Goal: Task Accomplishment & Management: Use online tool/utility

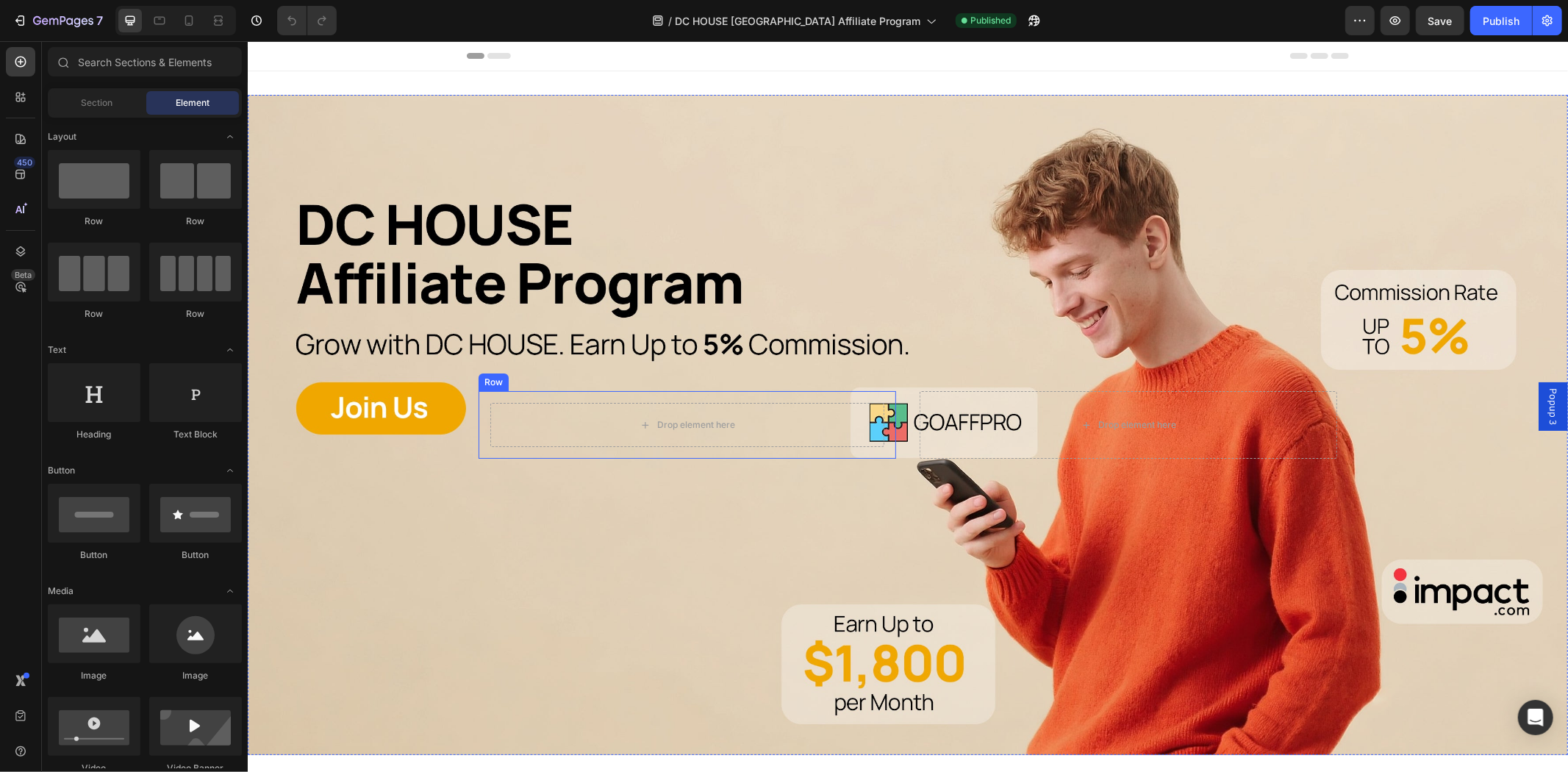
click at [701, 450] on div "Drop element here Row" at bounding box center [686, 424] width 418 height 67
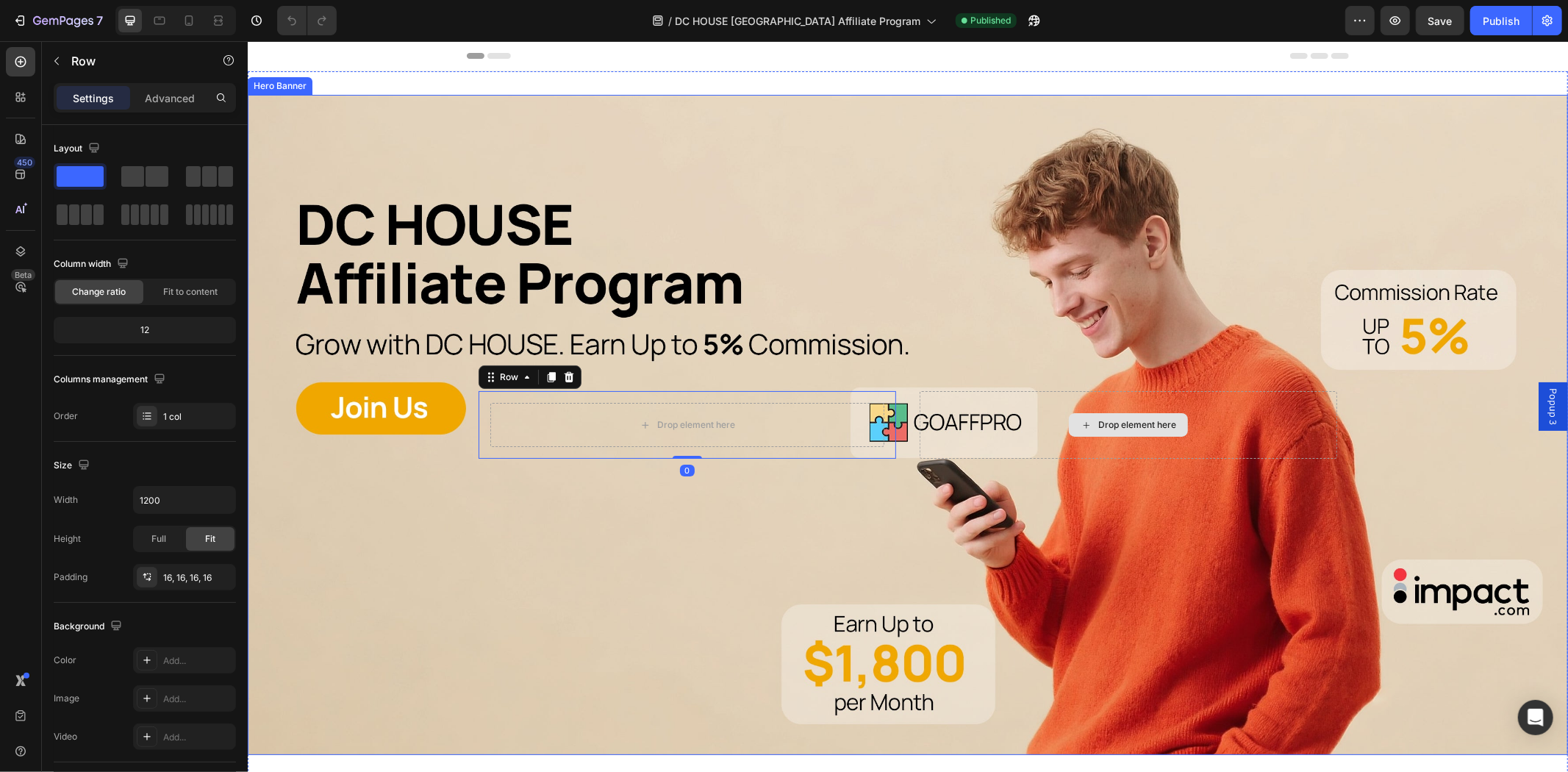
click at [1068, 419] on div "Drop element here" at bounding box center [1127, 424] width 119 height 24
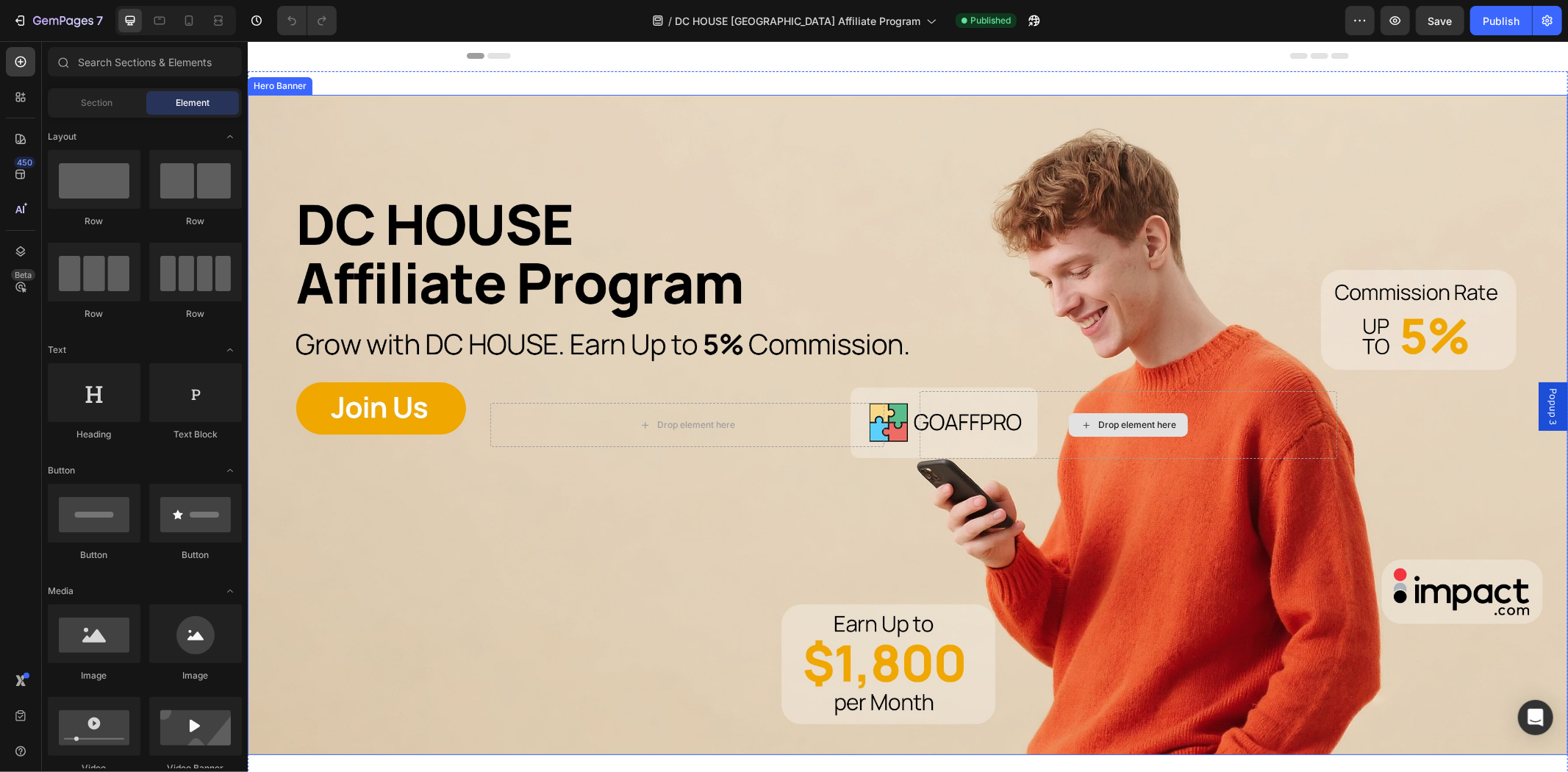
click at [1024, 401] on div "Drop element here" at bounding box center [1127, 424] width 418 height 67
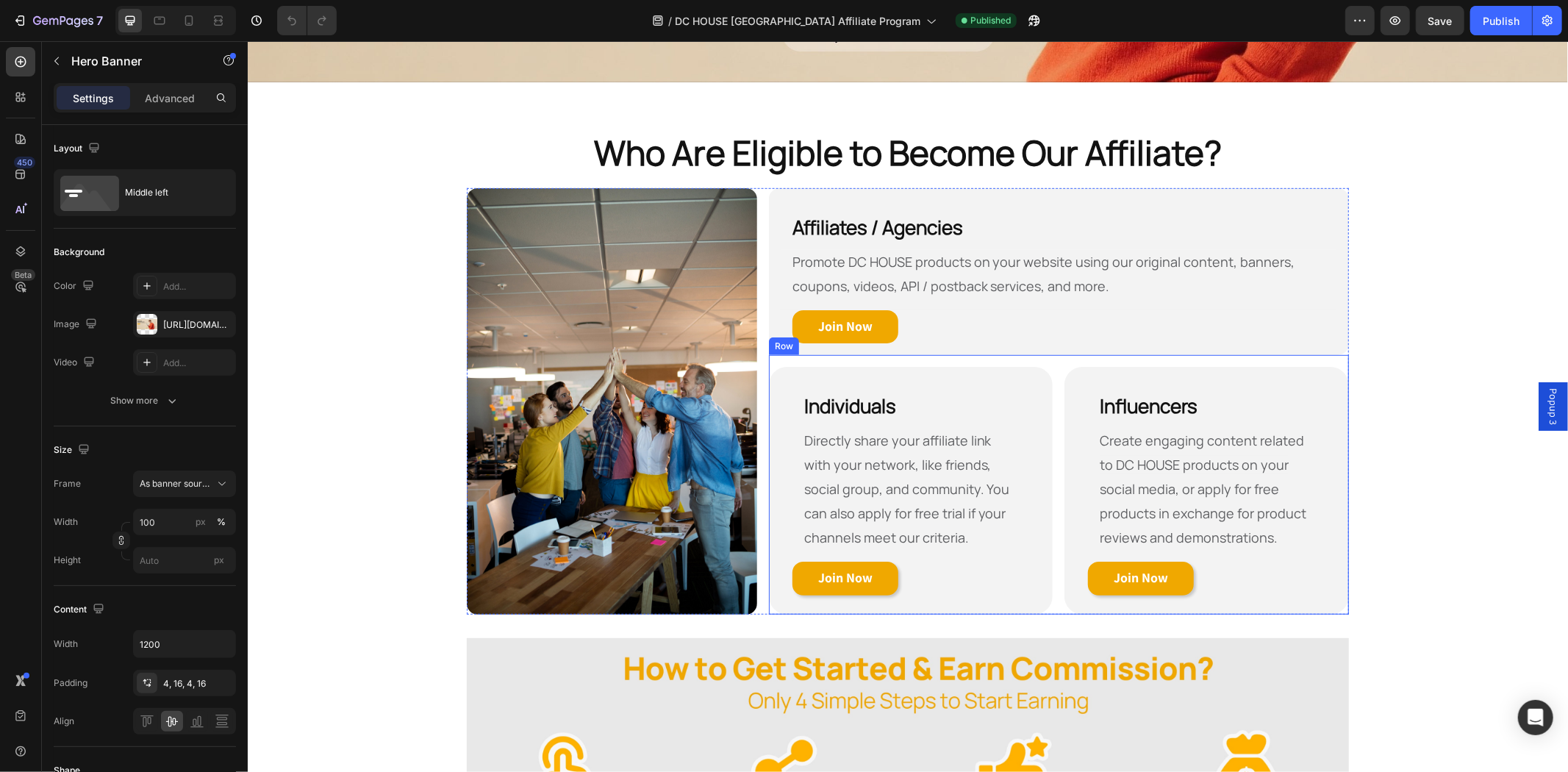
scroll to position [544, 0]
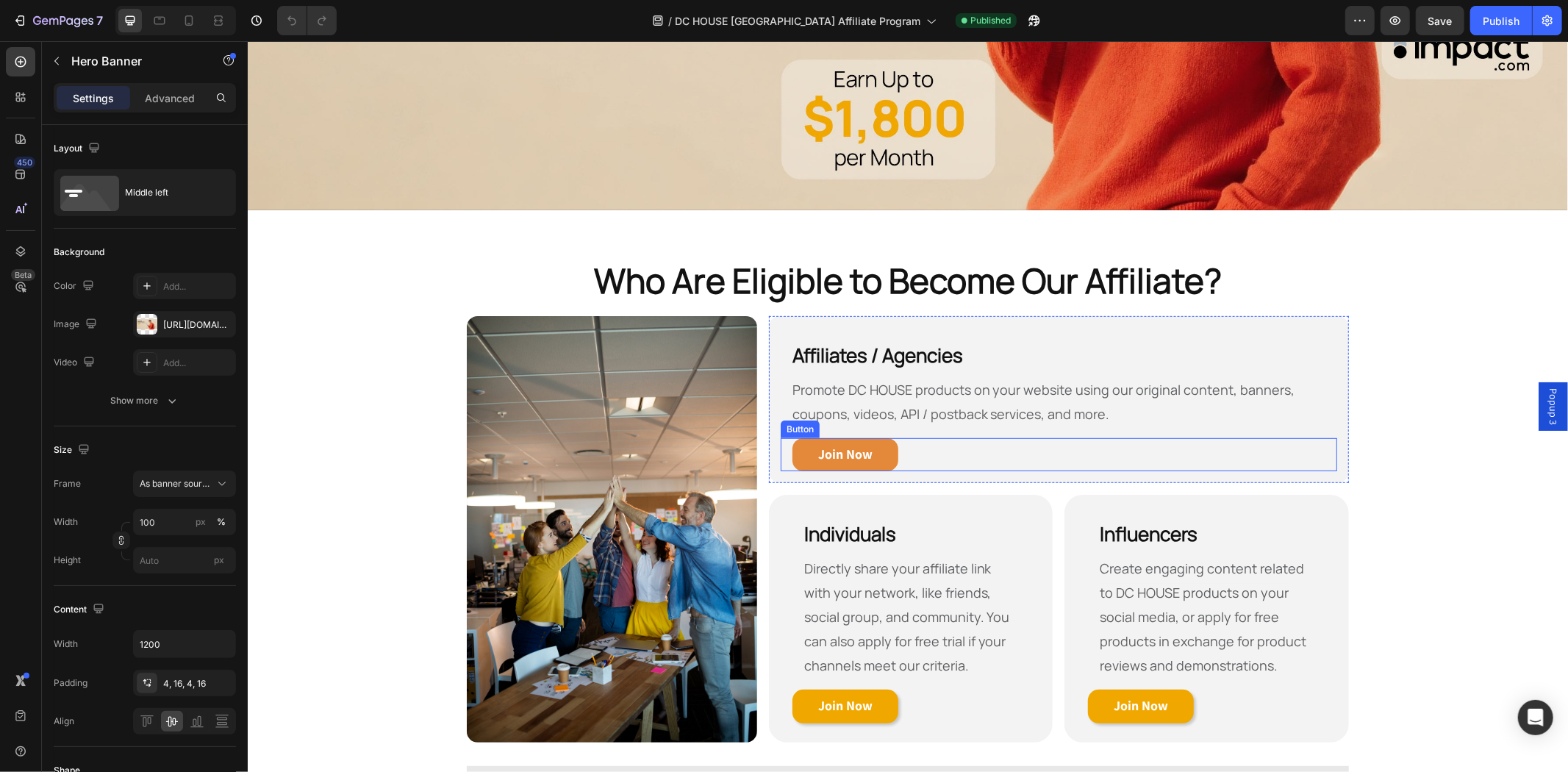
click at [873, 450] on link "Join Now" at bounding box center [844, 454] width 106 height 34
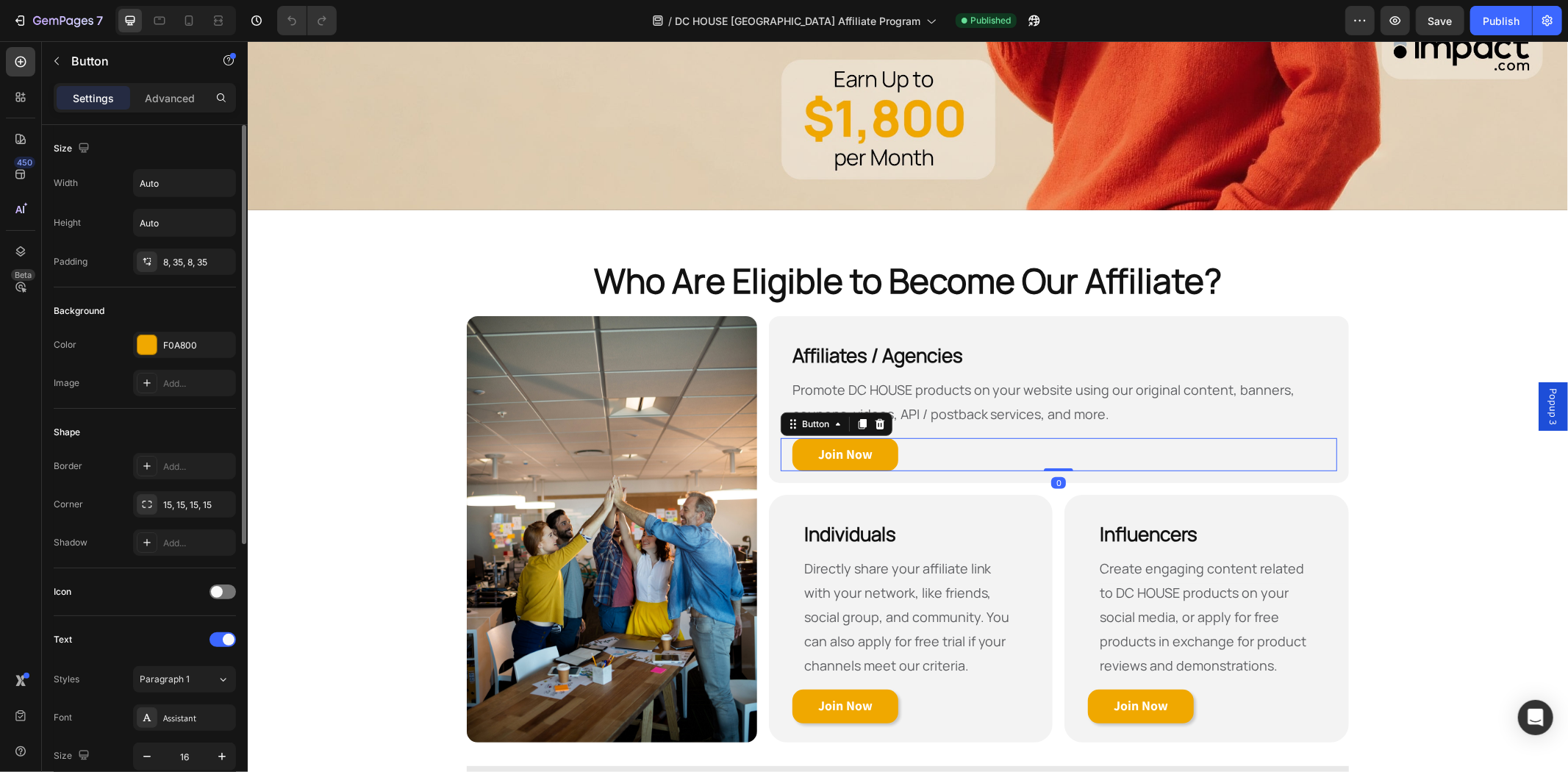
scroll to position [442, 0]
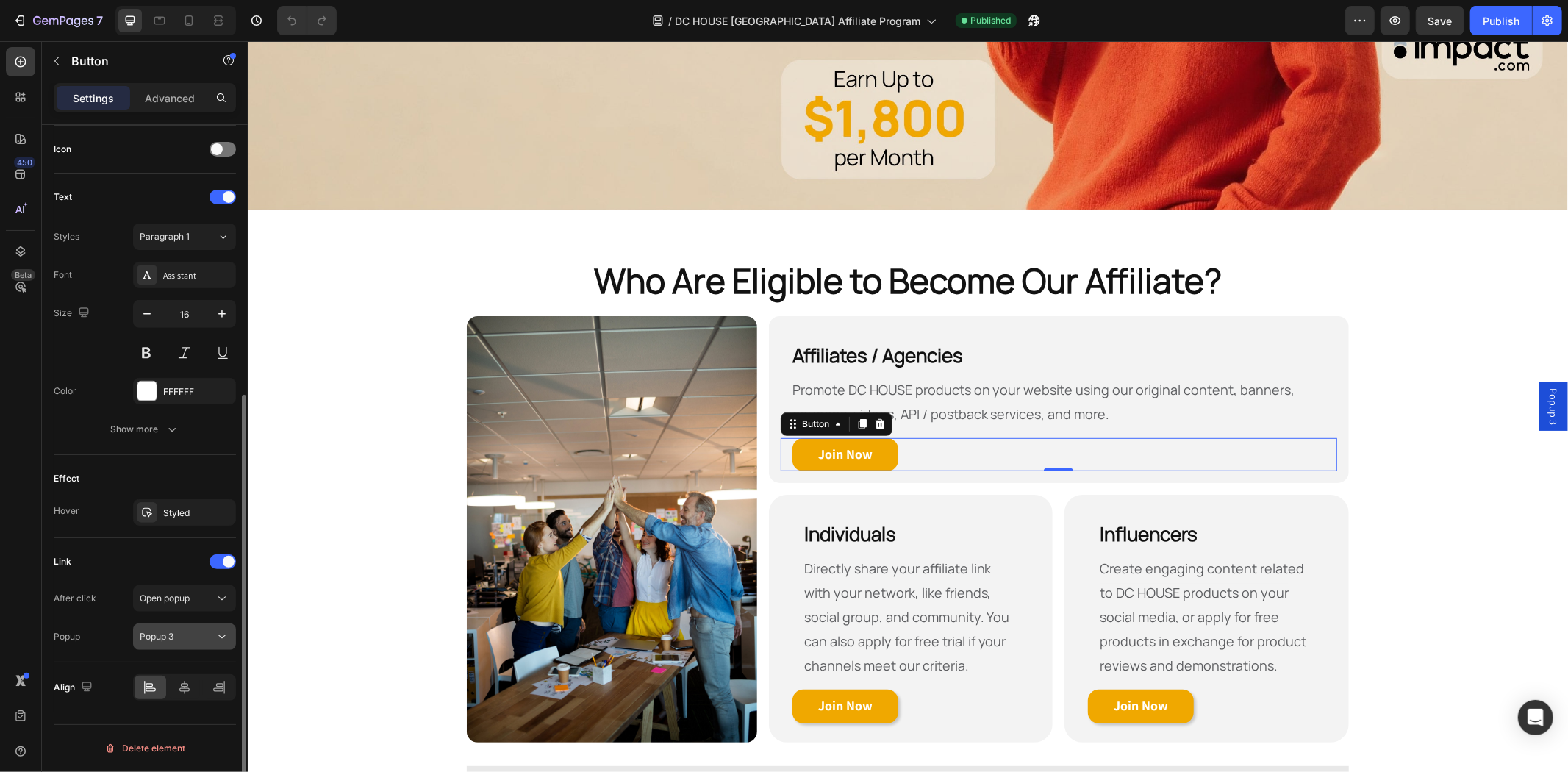
click at [172, 626] on button "Popup 3" at bounding box center [184, 636] width 103 height 27
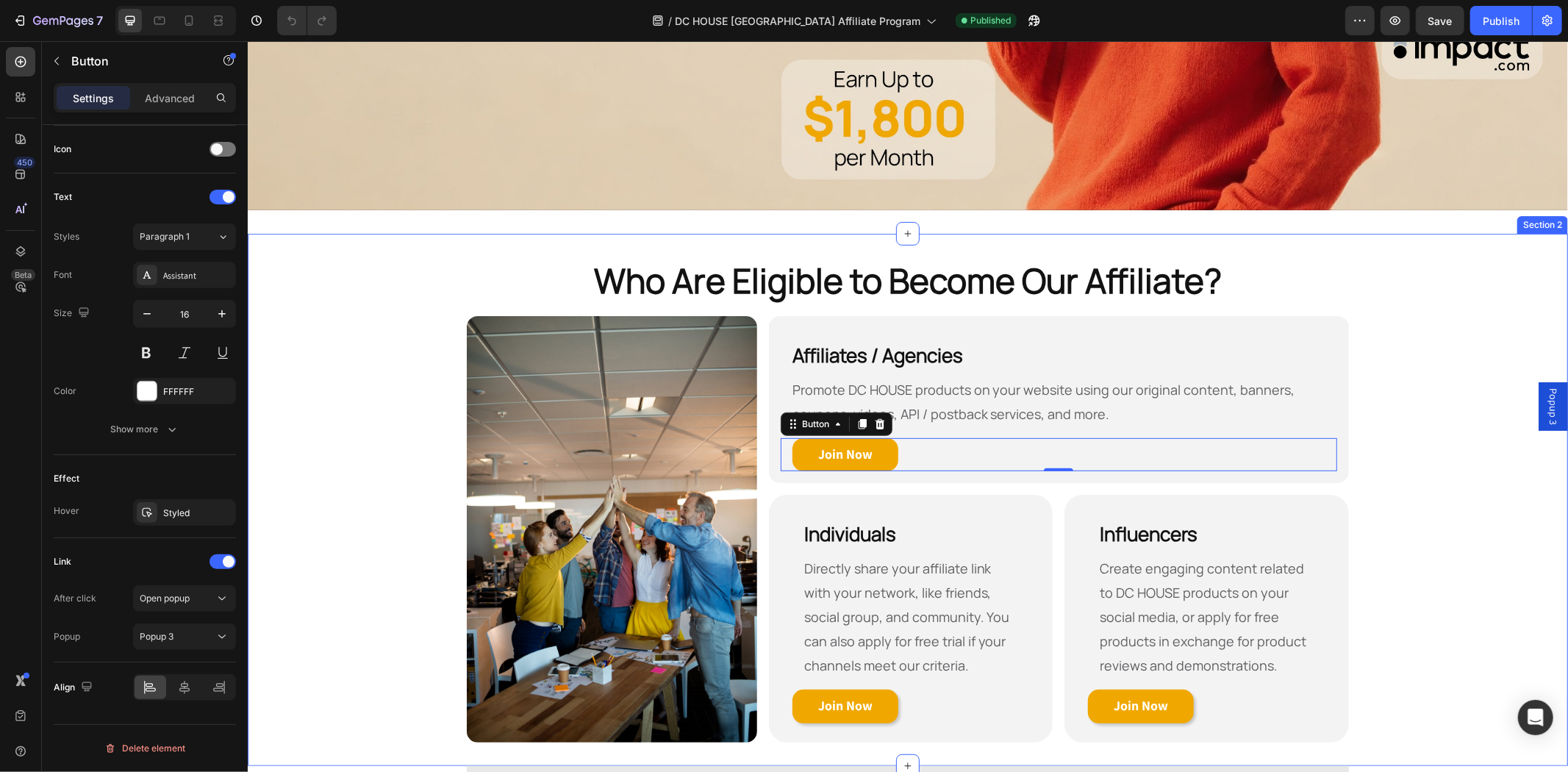
click at [1546, 401] on span "Popup 3" at bounding box center [1553, 405] width 15 height 37
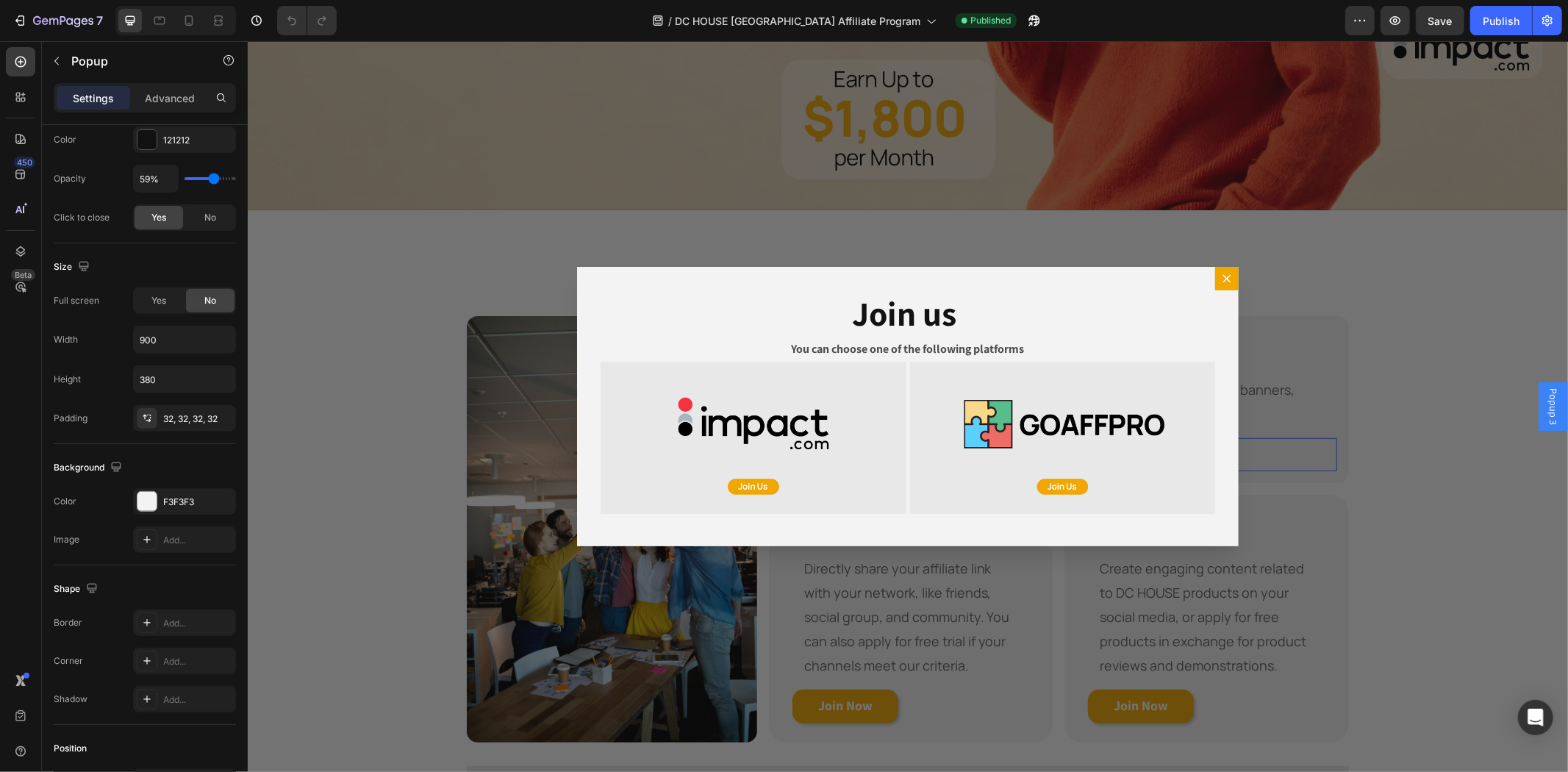
scroll to position [0, 0]
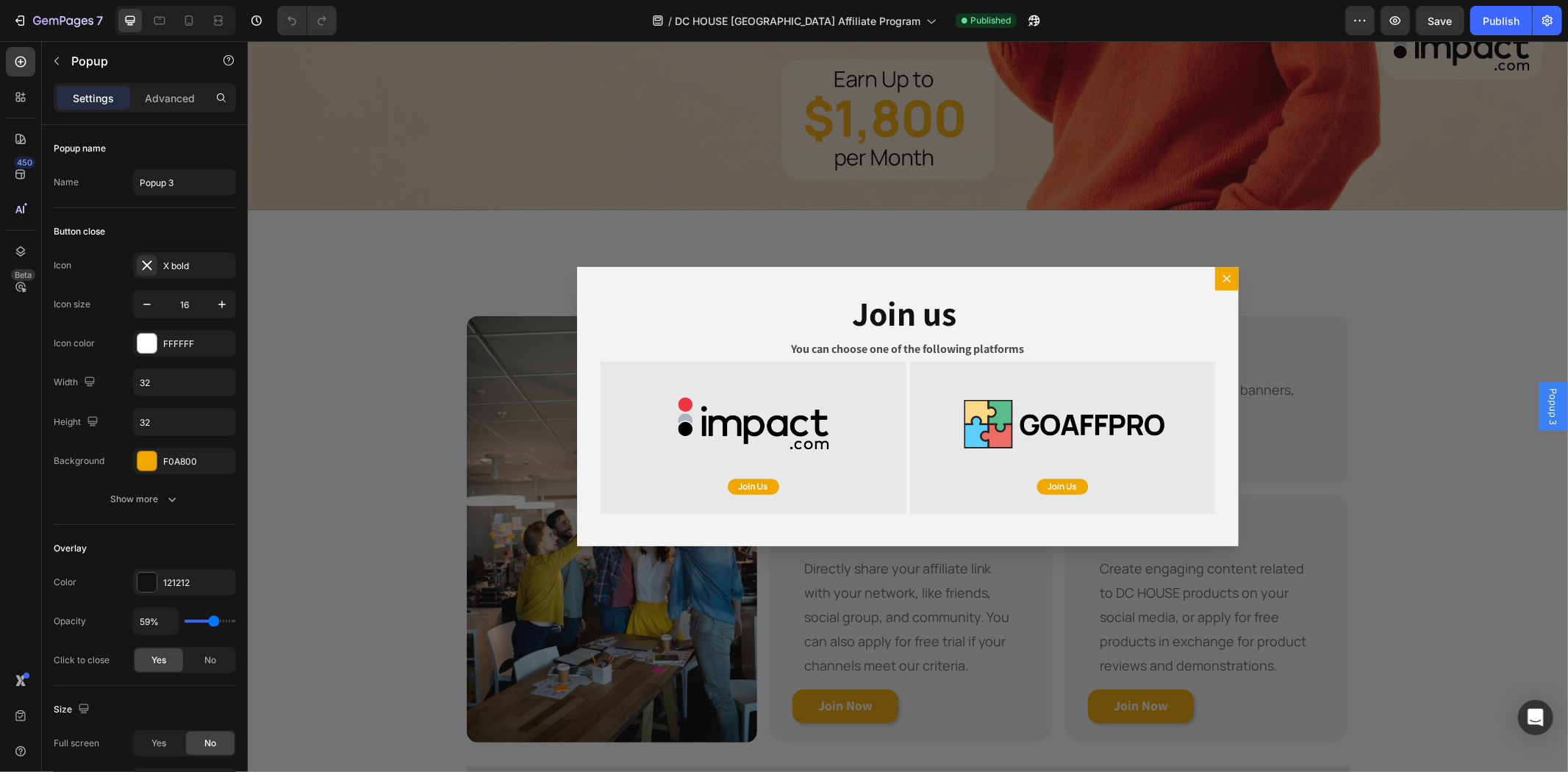
click at [1494, 387] on div "Backdrop" at bounding box center [907, 405] width 1321 height 731
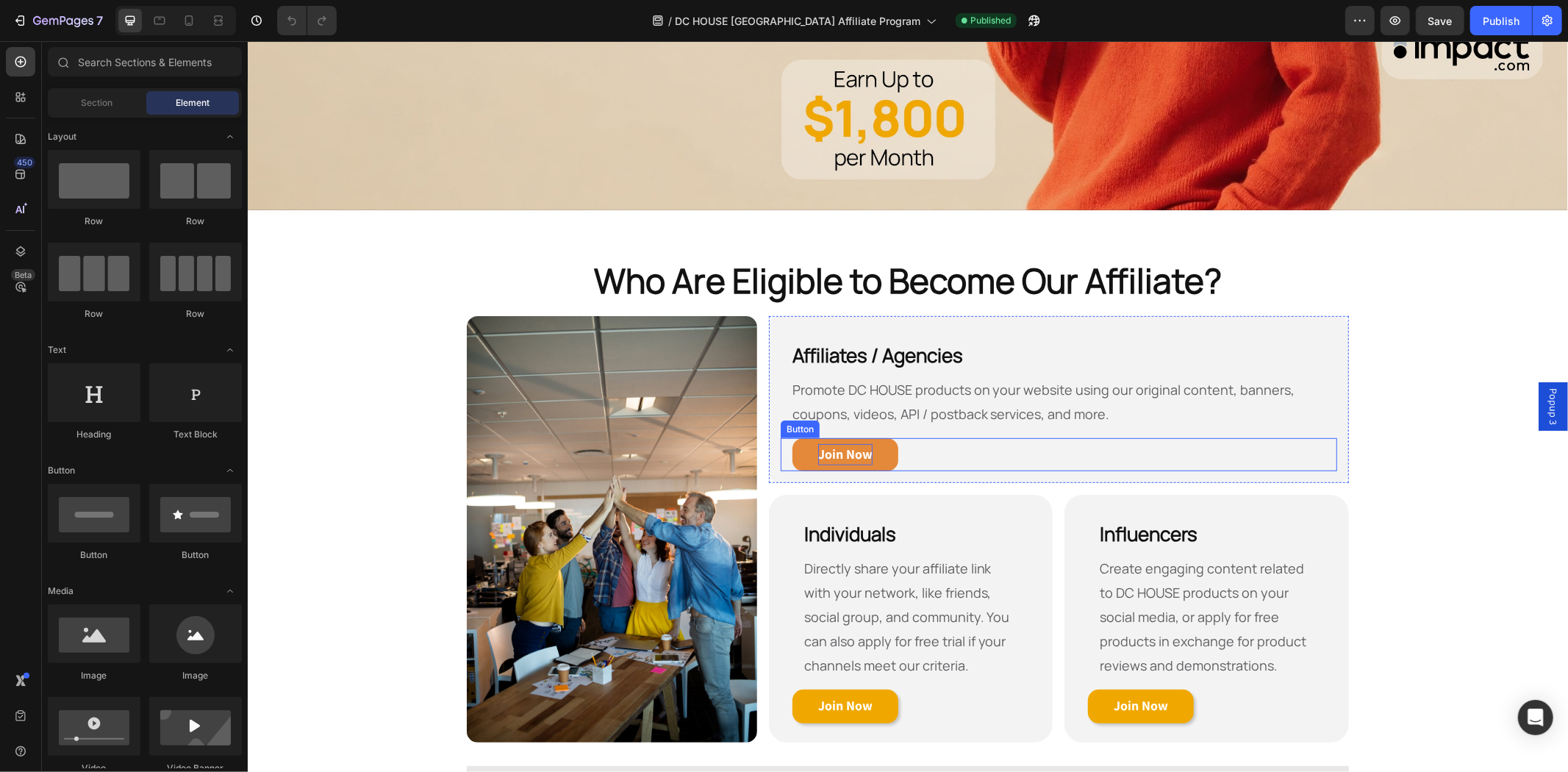
click at [863, 450] on strong "Join Now" at bounding box center [844, 453] width 54 height 17
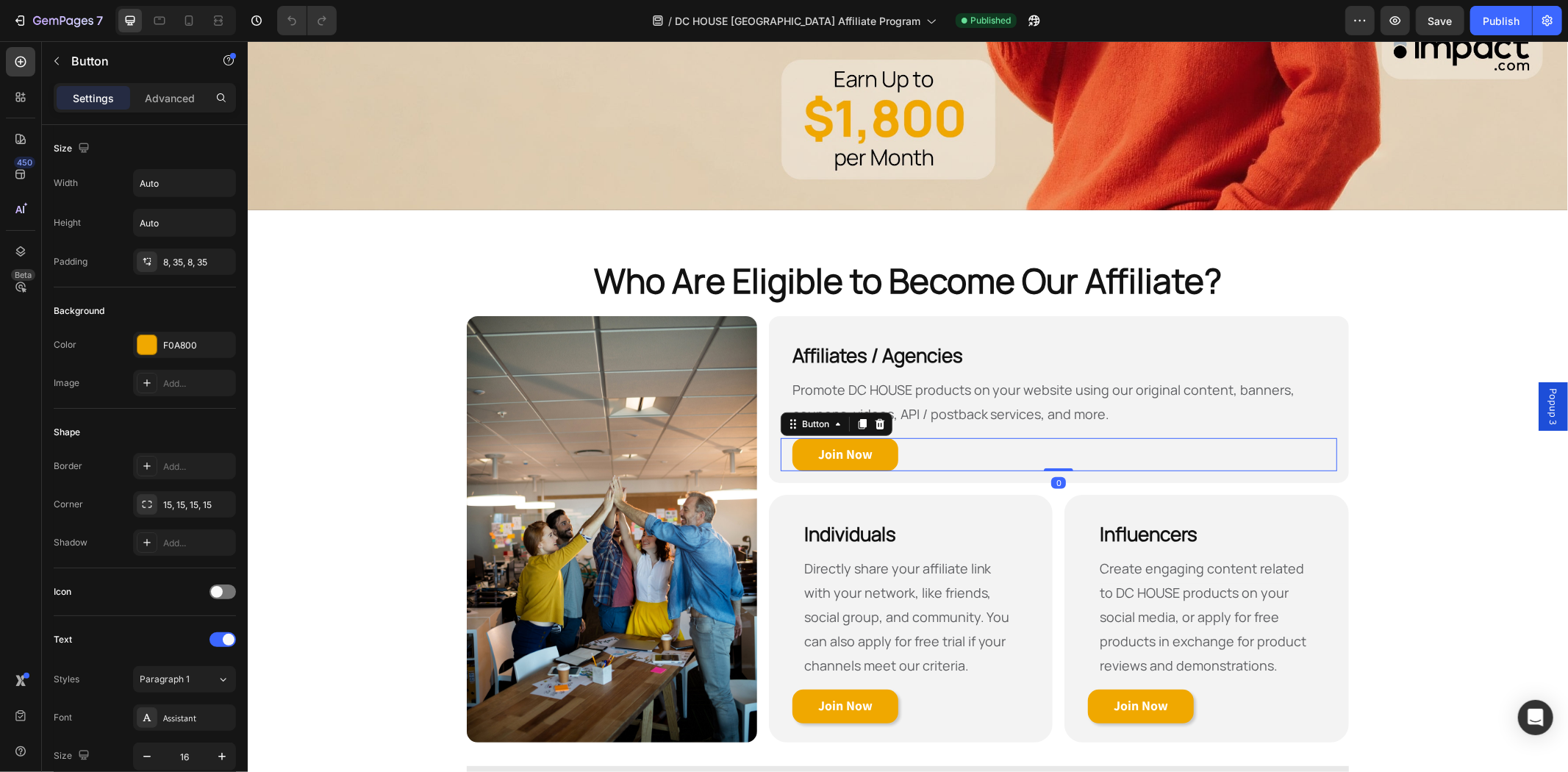
scroll to position [442, 0]
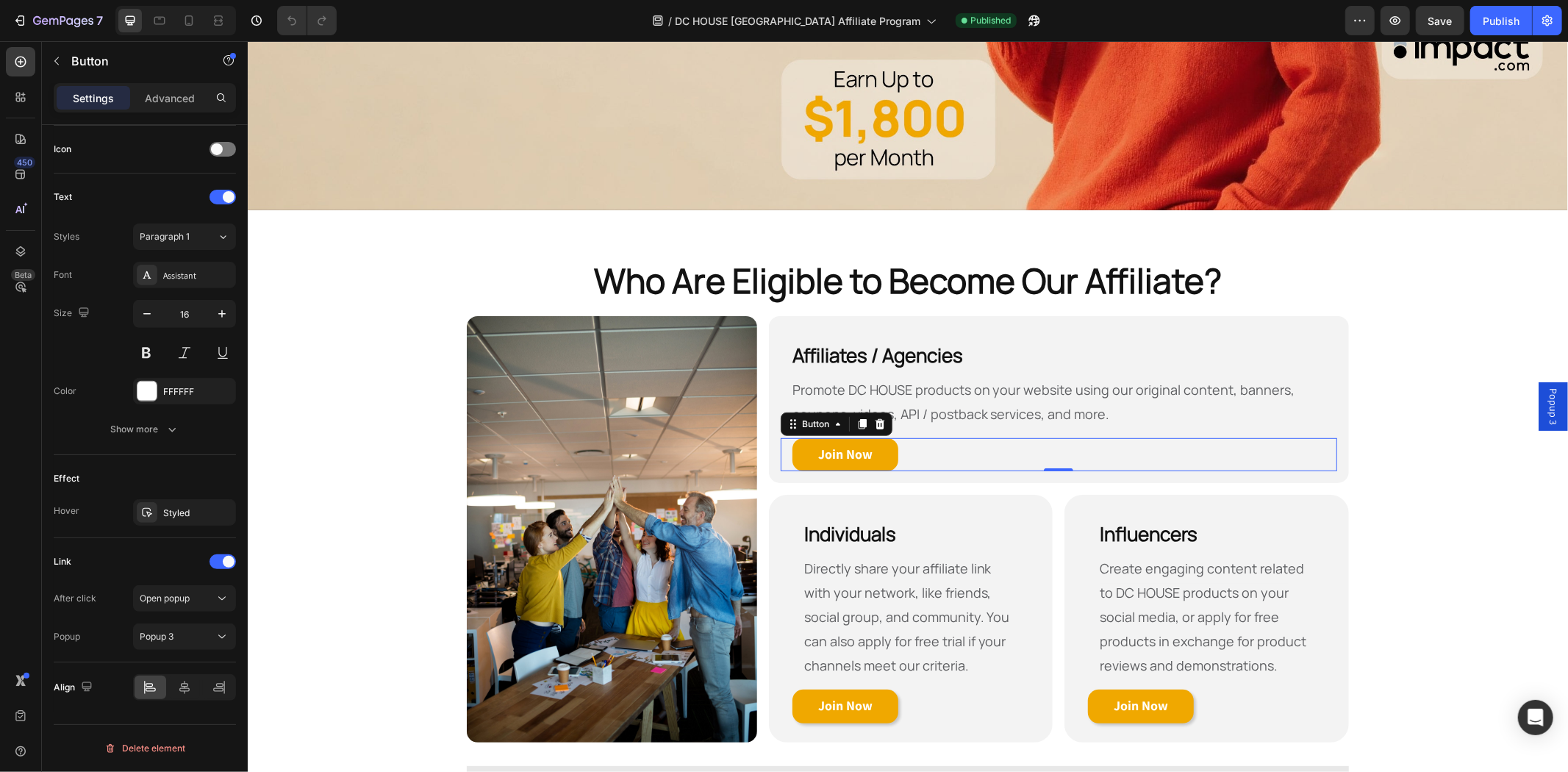
click at [1539, 391] on div "Popup 3" at bounding box center [1553, 405] width 29 height 49
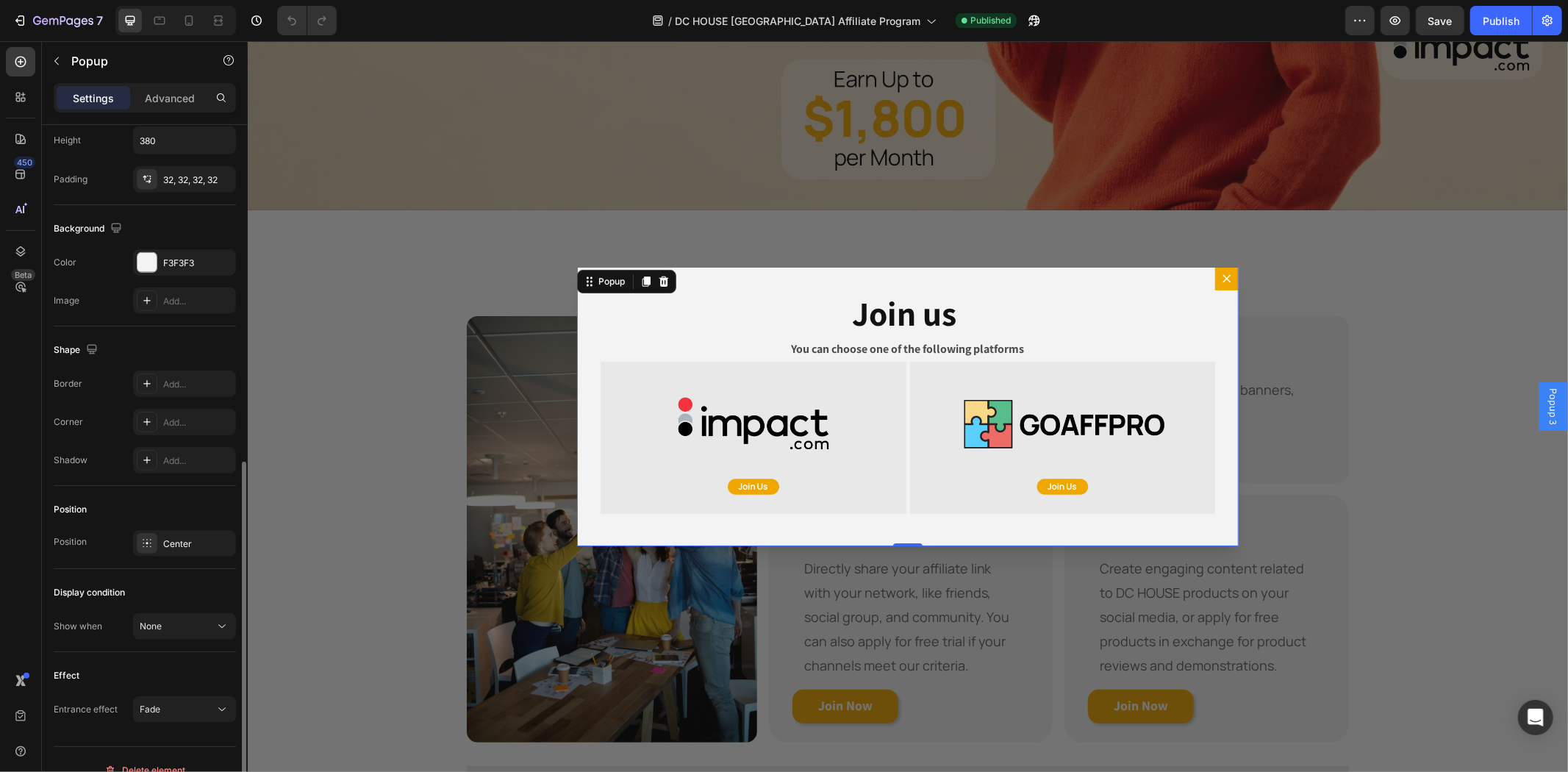
scroll to position [703, 0]
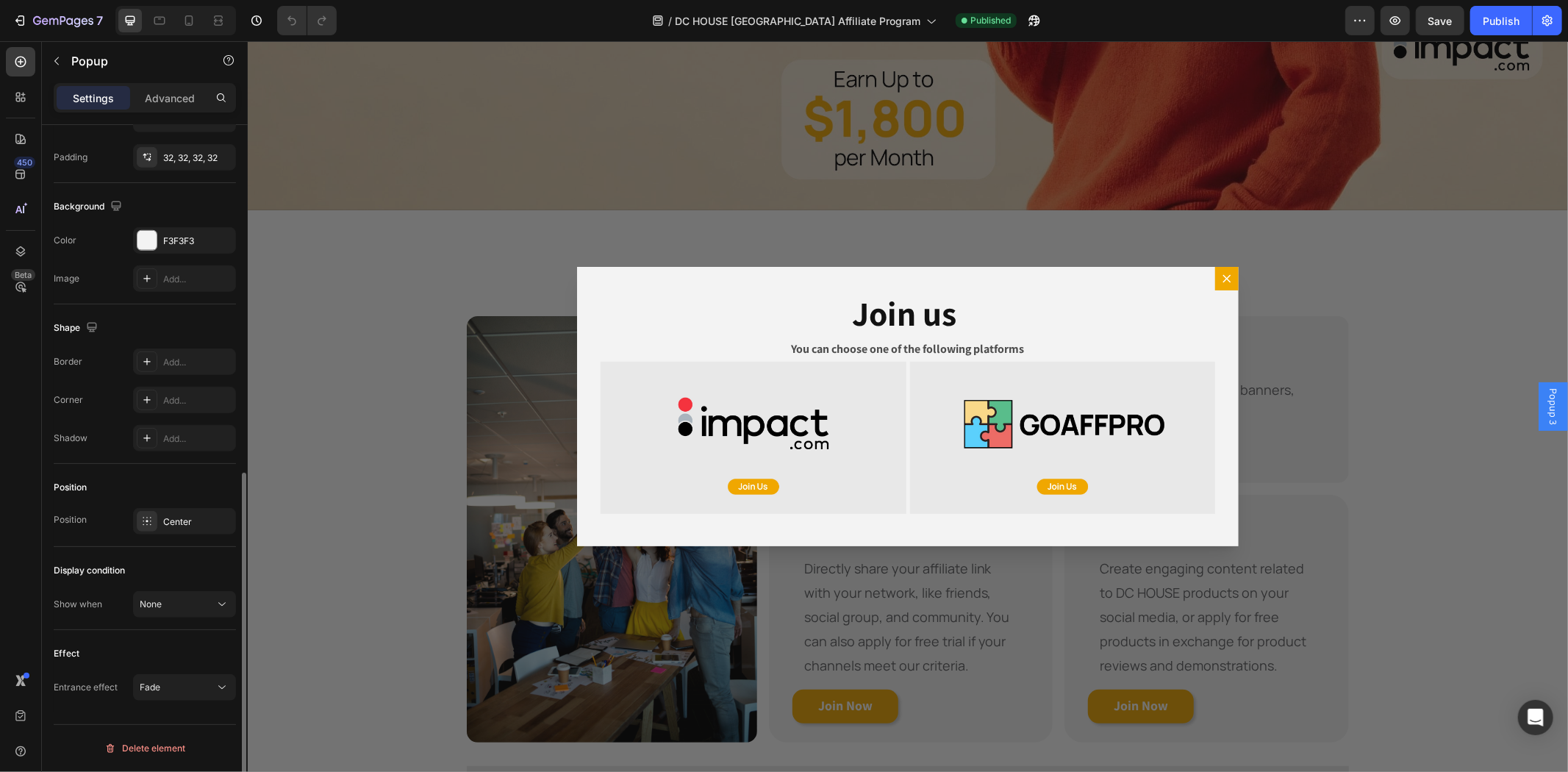
click at [444, 310] on div "Backdrop" at bounding box center [907, 405] width 1321 height 731
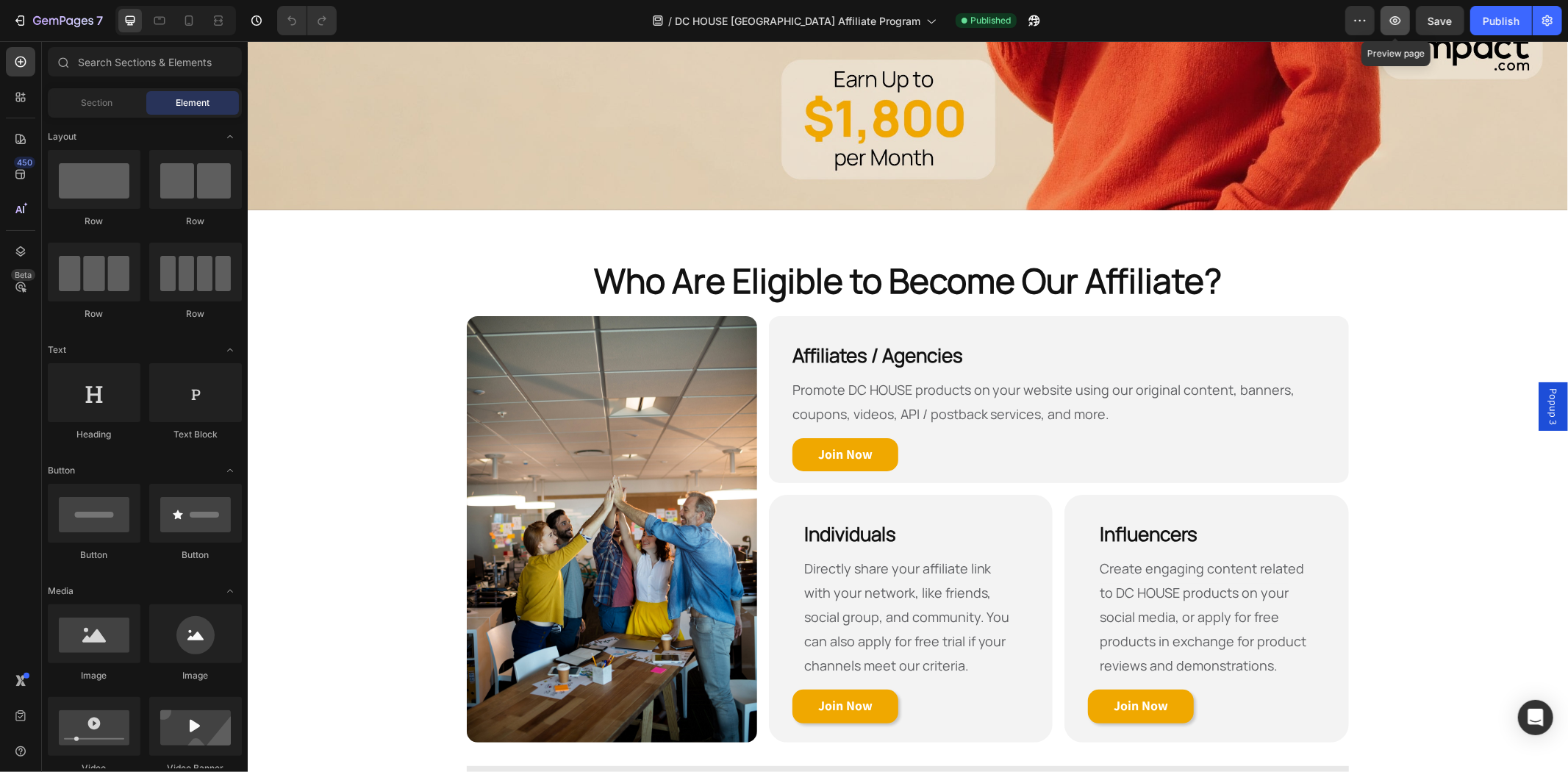
click at [1390, 24] on icon "button" at bounding box center [1396, 20] width 15 height 15
click at [1020, 22] on button "button" at bounding box center [1034, 20] width 29 height 29
click at [859, 445] on strong "Join Now" at bounding box center [844, 453] width 54 height 17
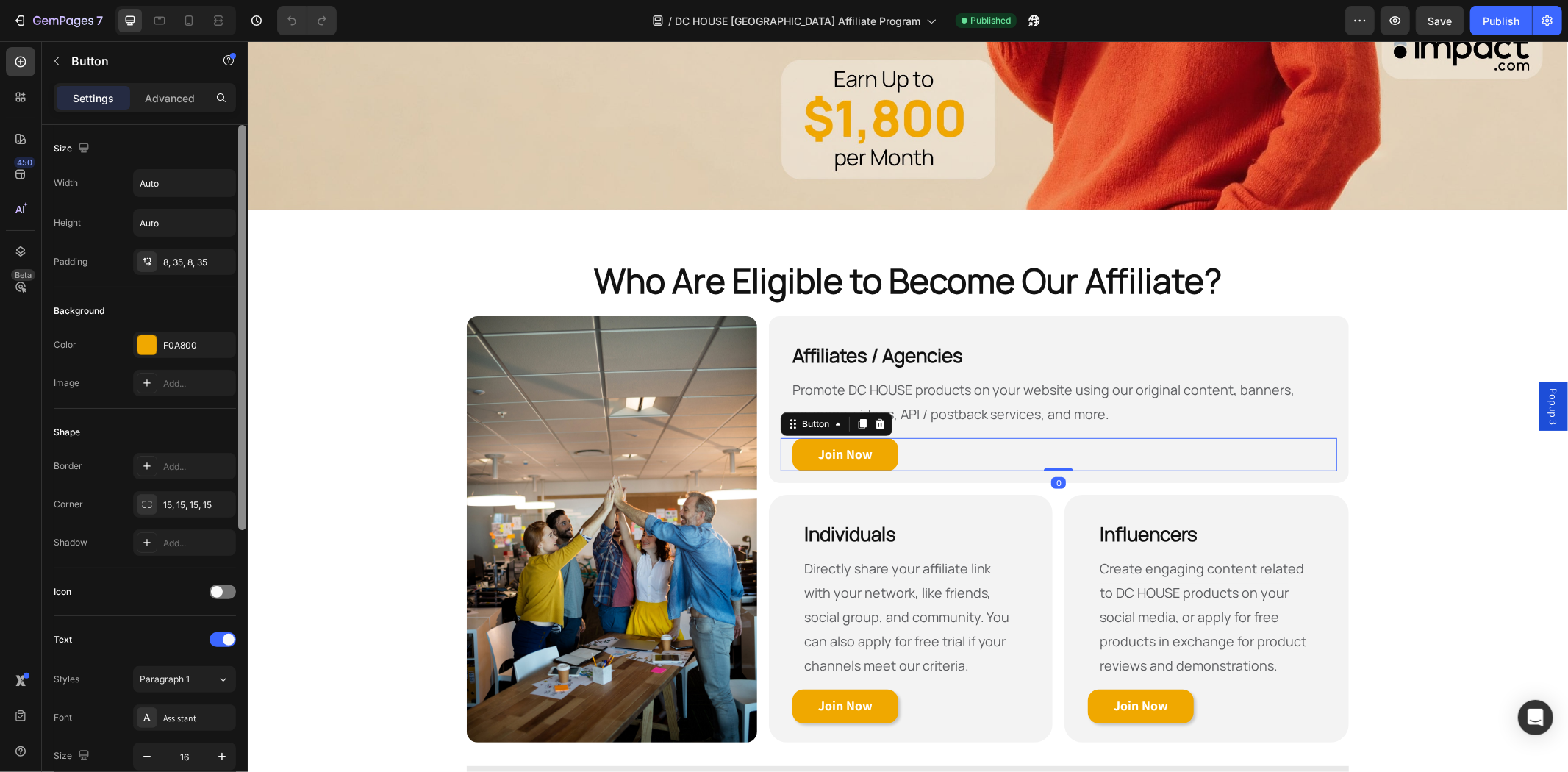
scroll to position [442, 0]
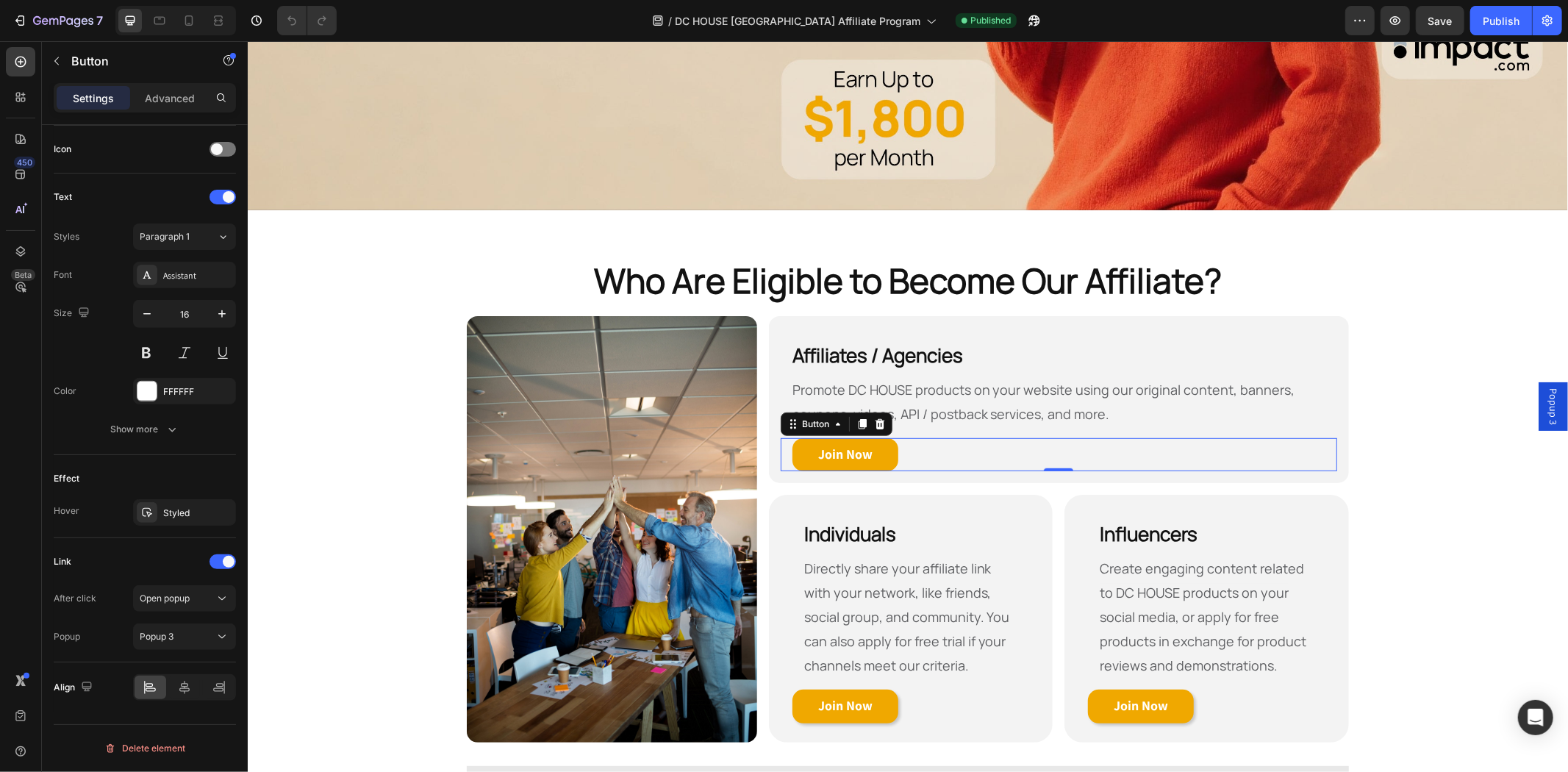
click at [1546, 397] on span "Popup 3" at bounding box center [1553, 405] width 15 height 37
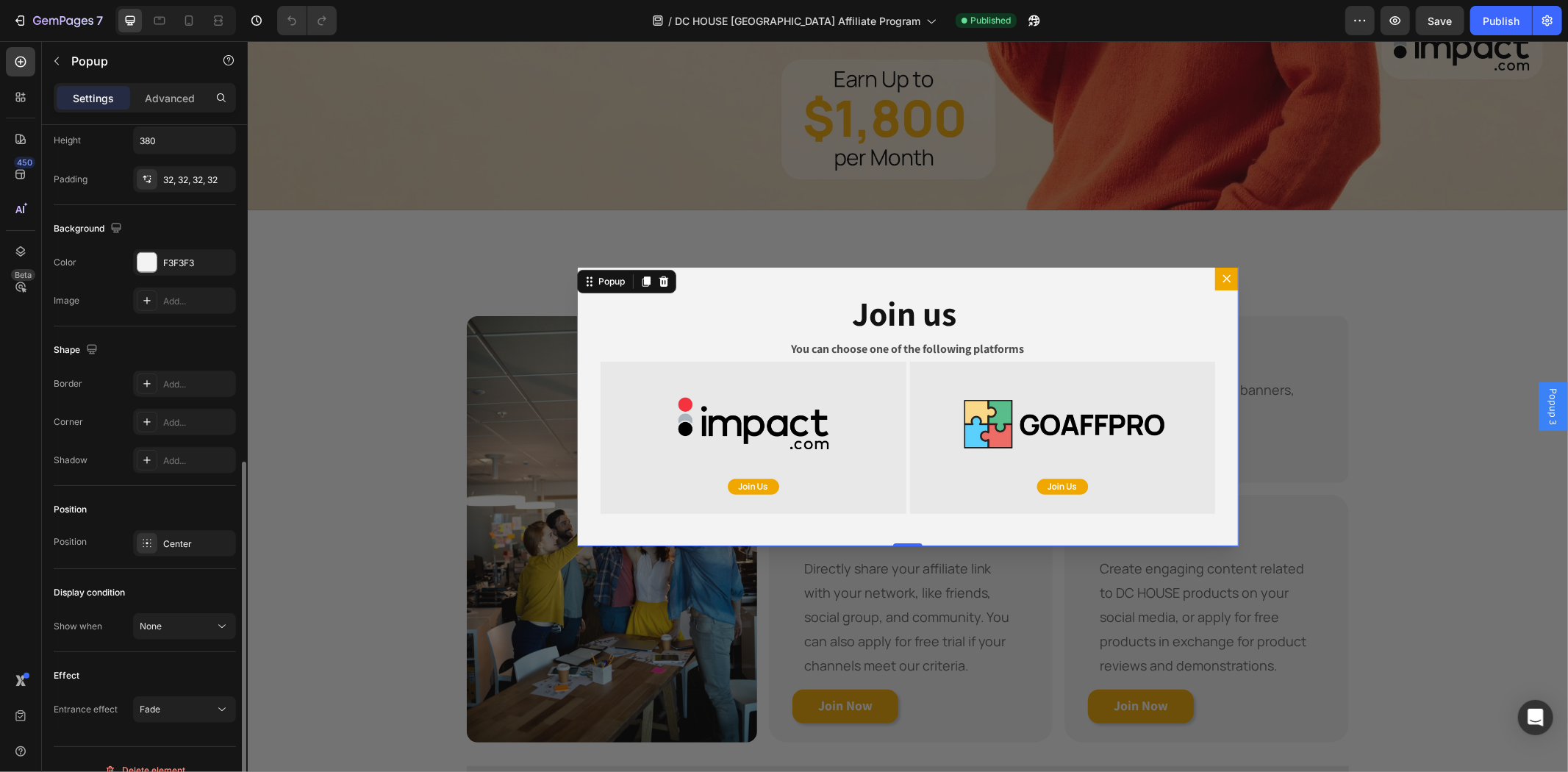
scroll to position [703, 0]
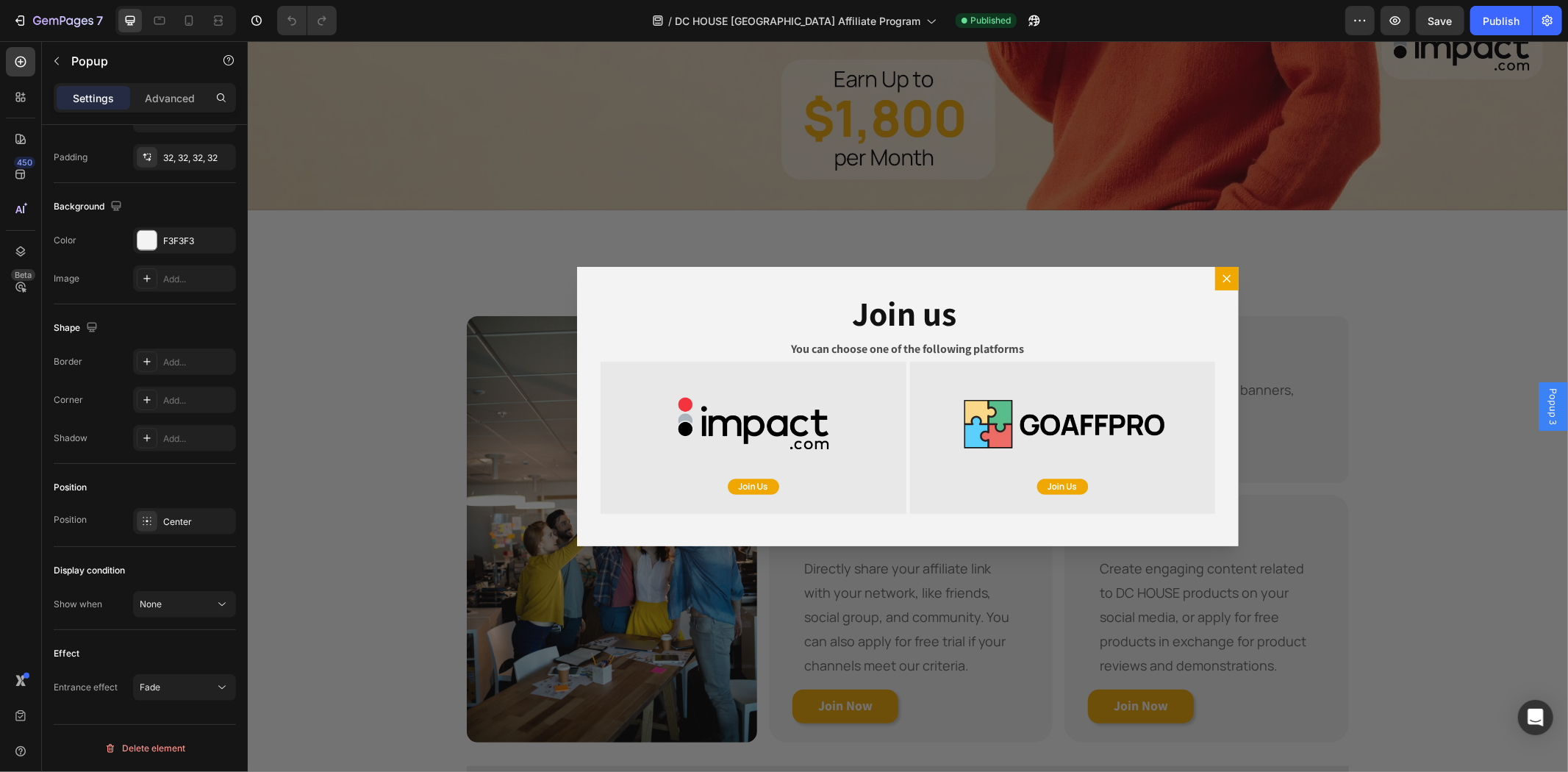
click at [470, 703] on div "Backdrop" at bounding box center [907, 405] width 1321 height 731
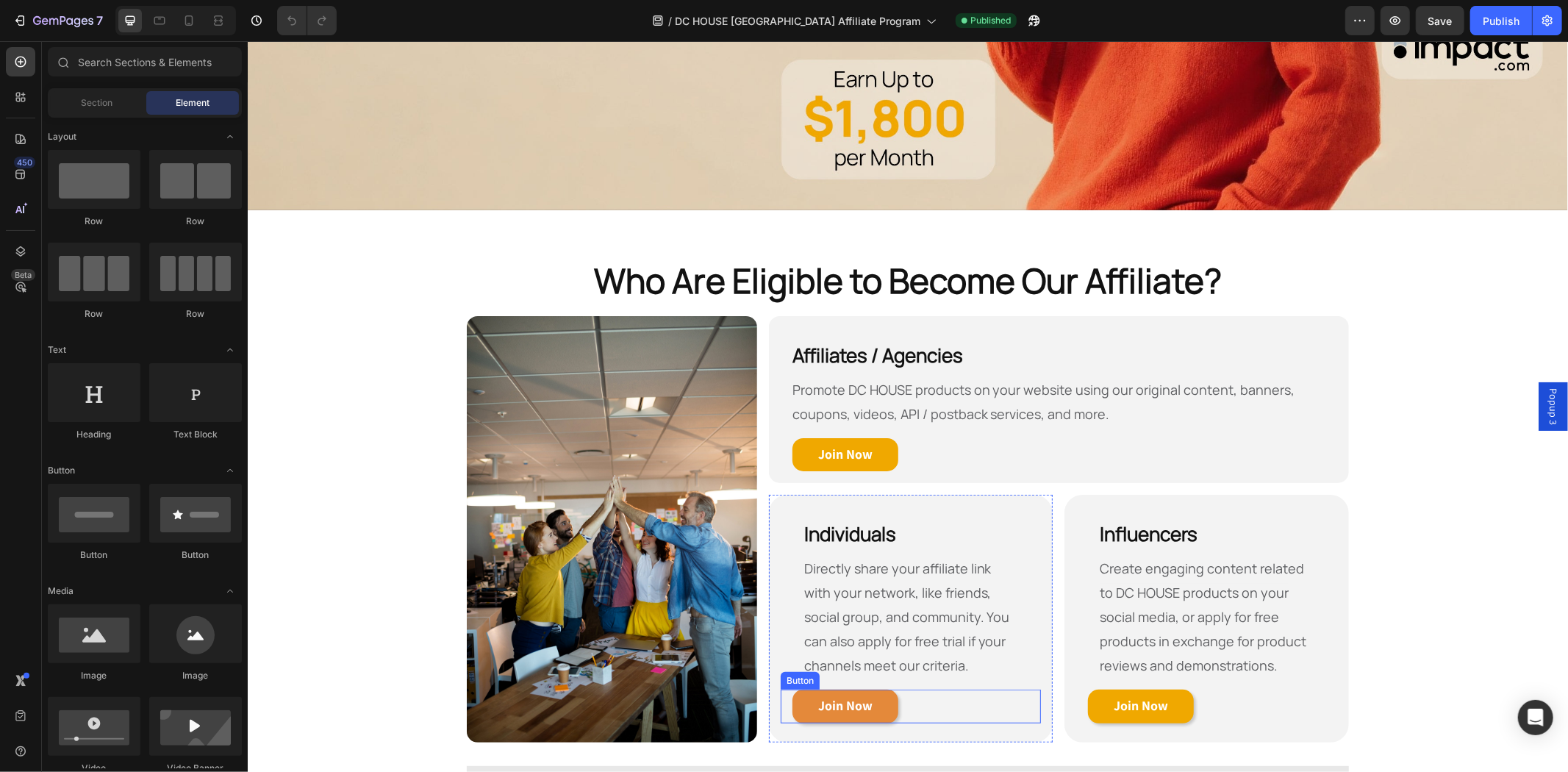
drag, startPoint x: 879, startPoint y: 703, endPoint x: 865, endPoint y: 703, distance: 14.0
click at [879, 703] on link "Join Now" at bounding box center [844, 705] width 106 height 34
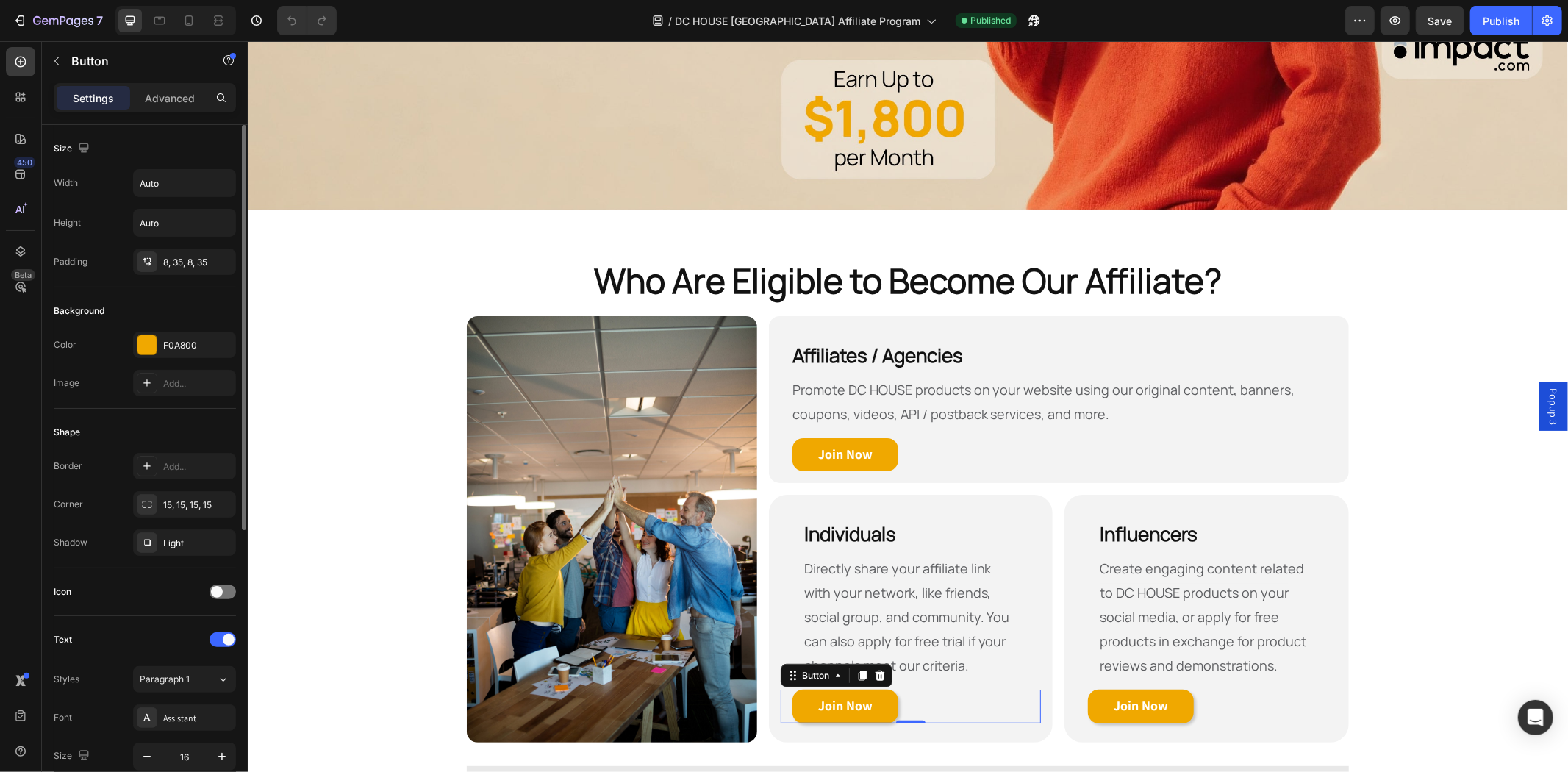
scroll to position [442, 0]
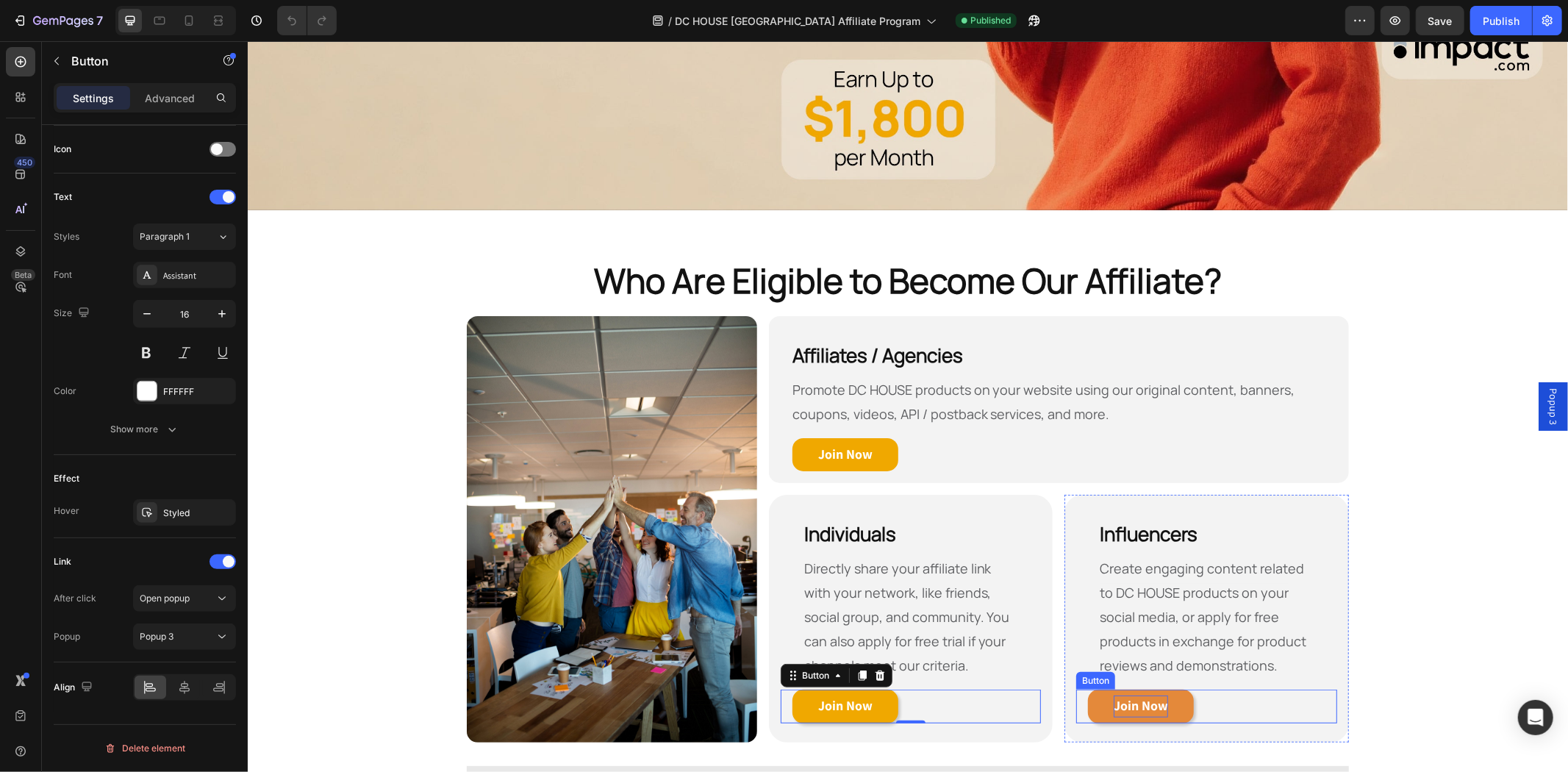
click at [1141, 701] on strong "Join Now" at bounding box center [1140, 704] width 54 height 17
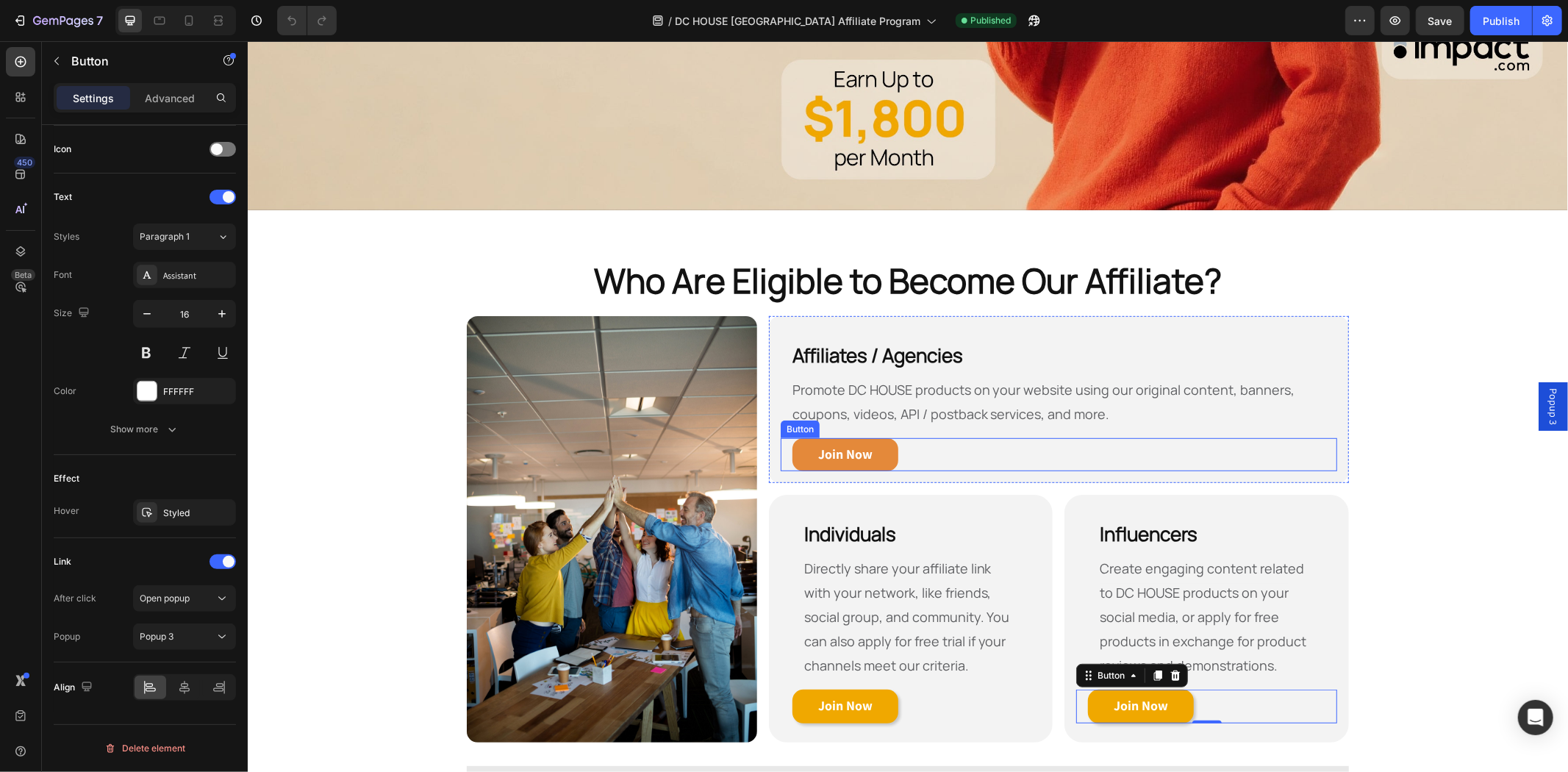
click at [885, 451] on link "Join Now" at bounding box center [844, 454] width 106 height 34
click at [1539, 396] on div "Popup 3" at bounding box center [1553, 405] width 29 height 49
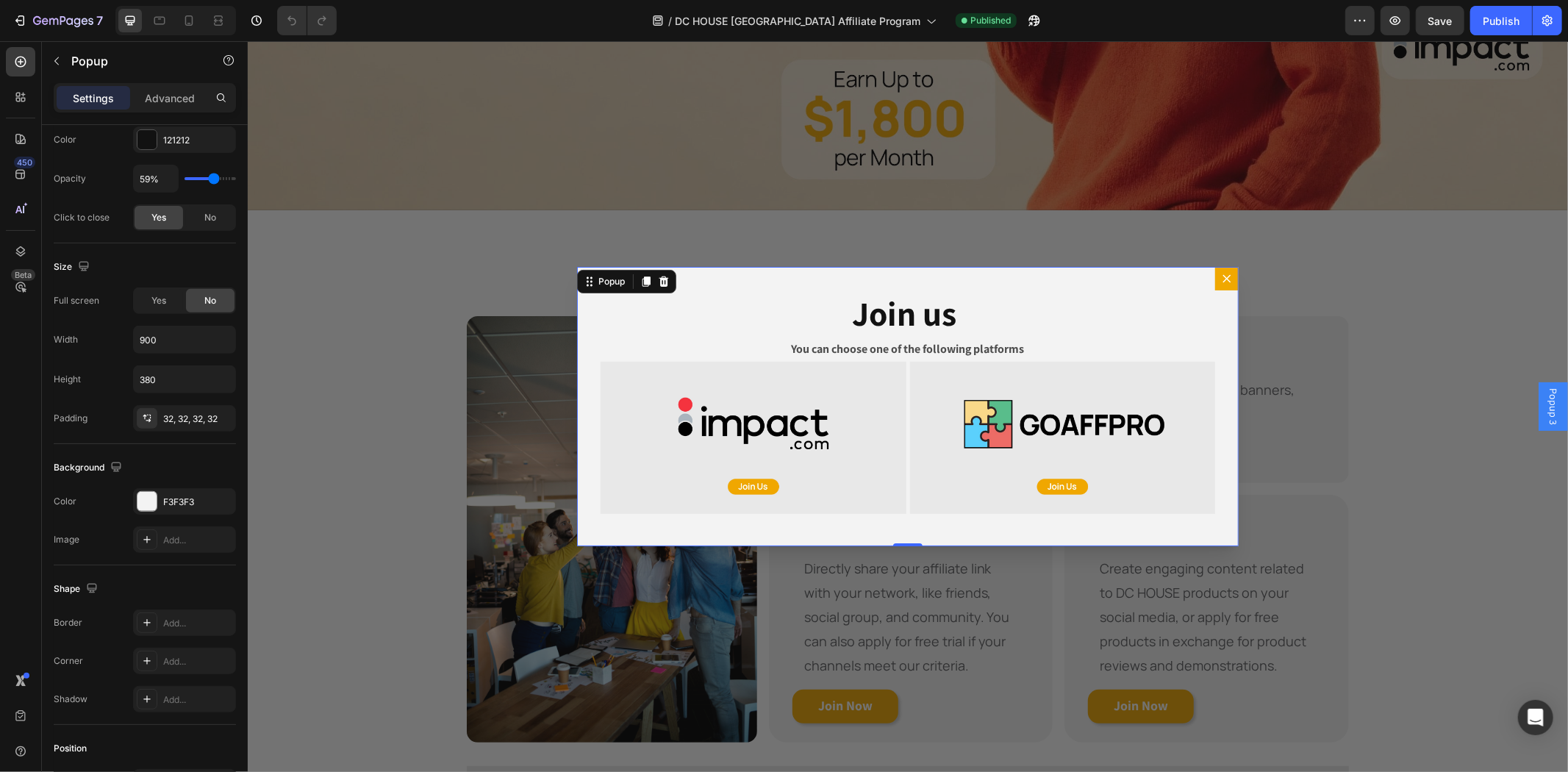
scroll to position [0, 0]
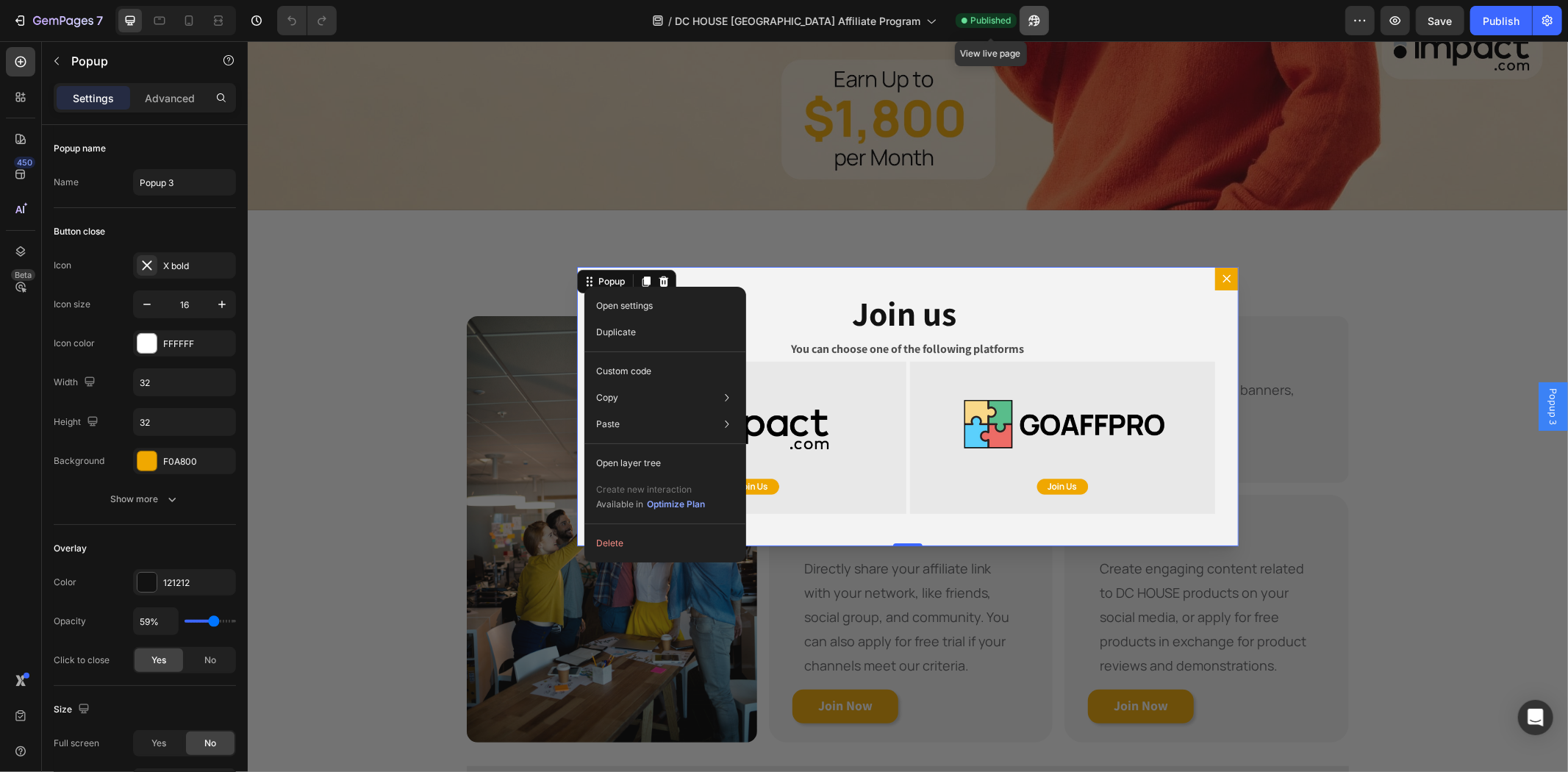
click at [1027, 24] on icon "button" at bounding box center [1034, 20] width 15 height 15
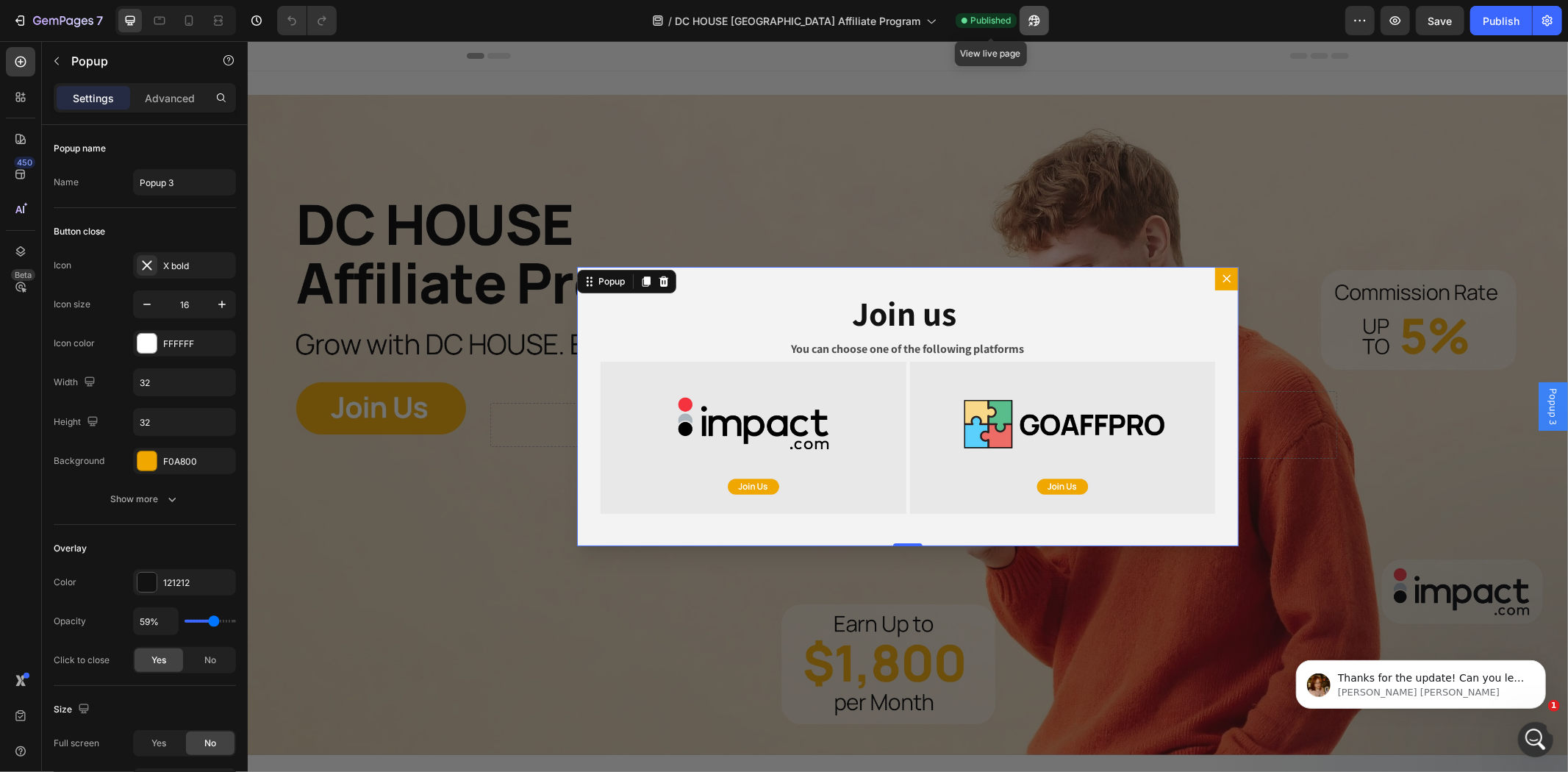
click at [1020, 12] on button "button" at bounding box center [1034, 20] width 29 height 29
click at [1393, 13] on icon "button" at bounding box center [1396, 20] width 15 height 15
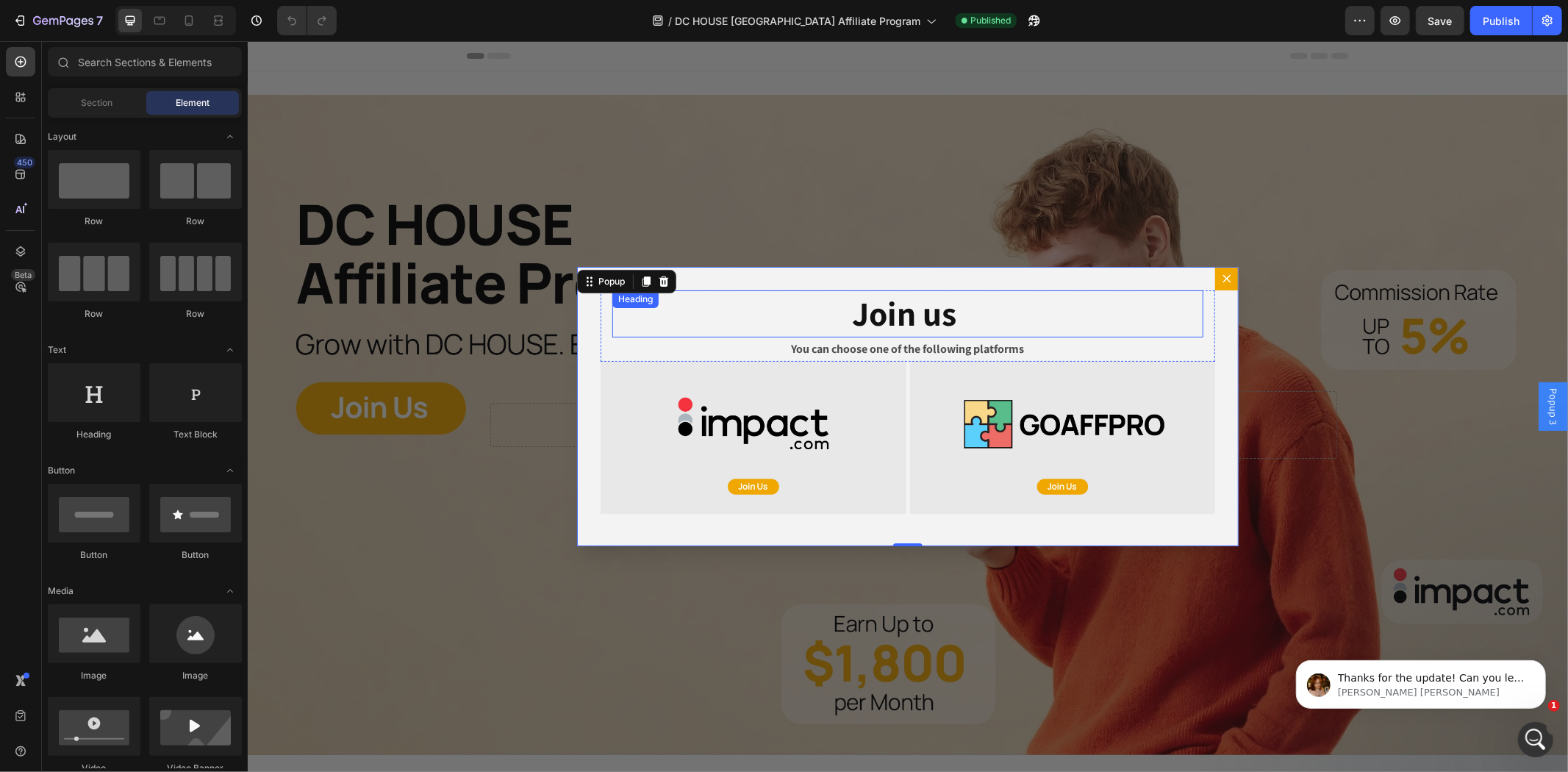
click at [878, 149] on div "Backdrop" at bounding box center [907, 405] width 1321 height 731
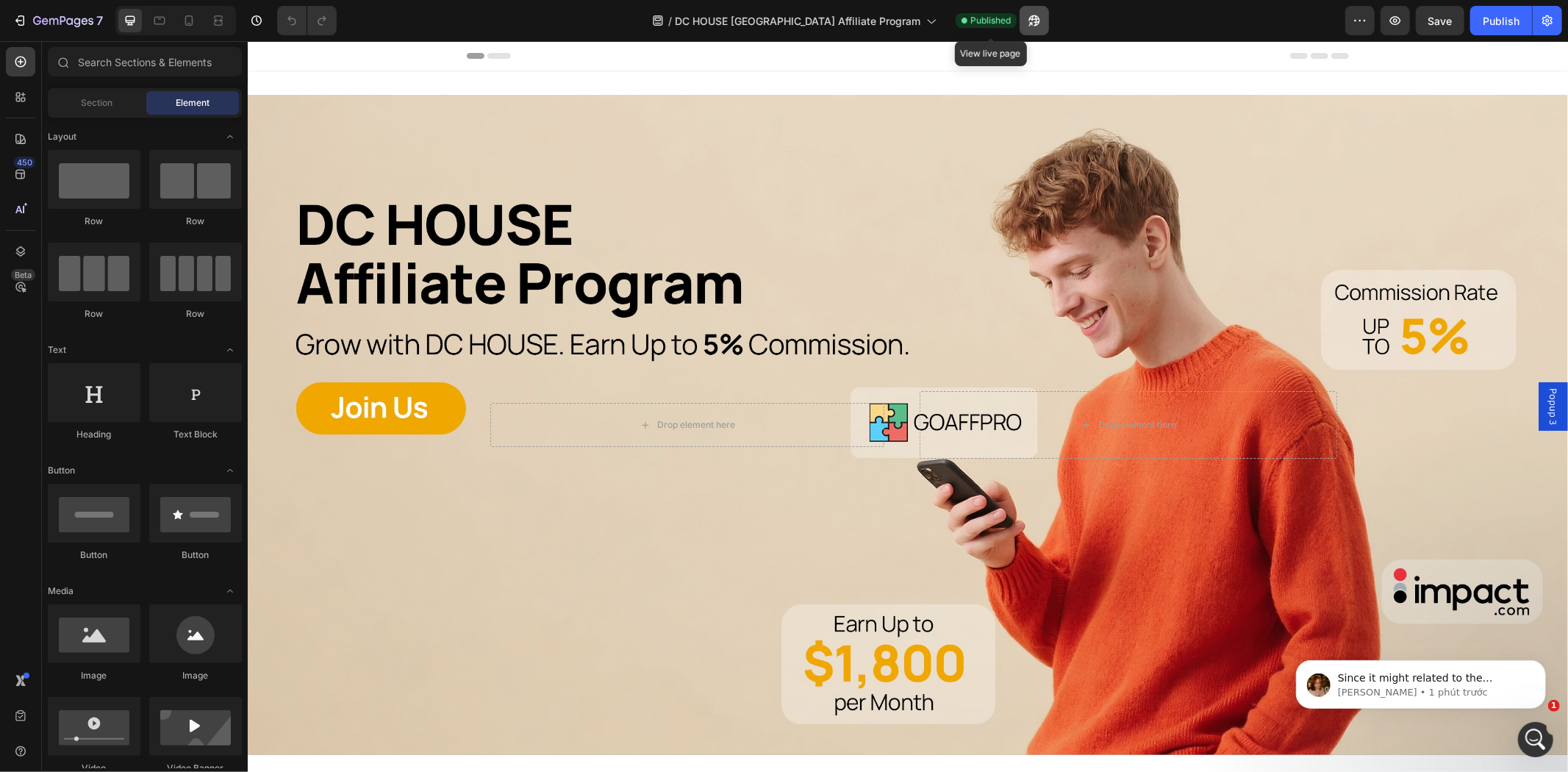
click at [1030, 22] on icon "button" at bounding box center [1032, 24] width 4 height 4
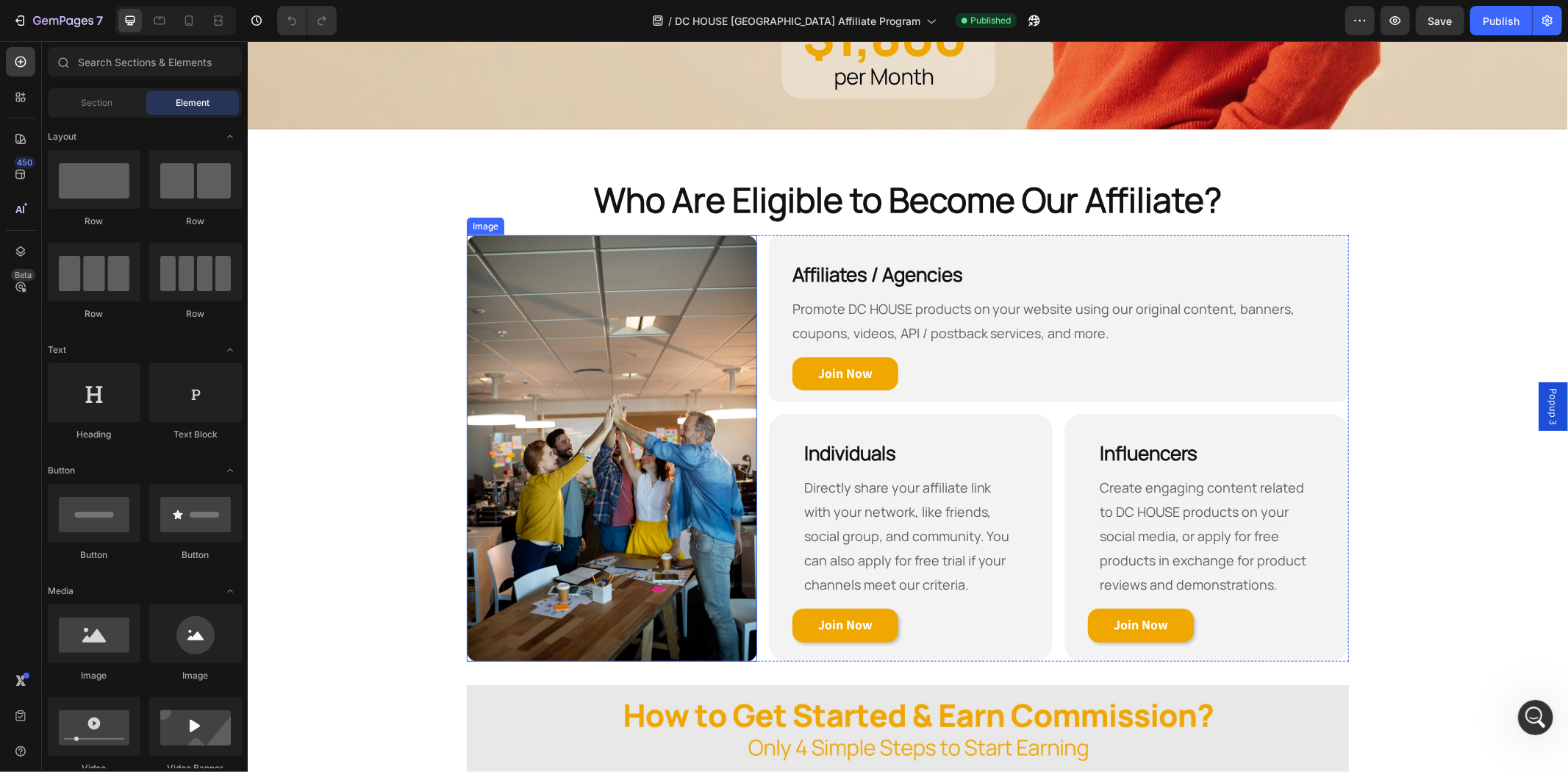
scroll to position [680, 0]
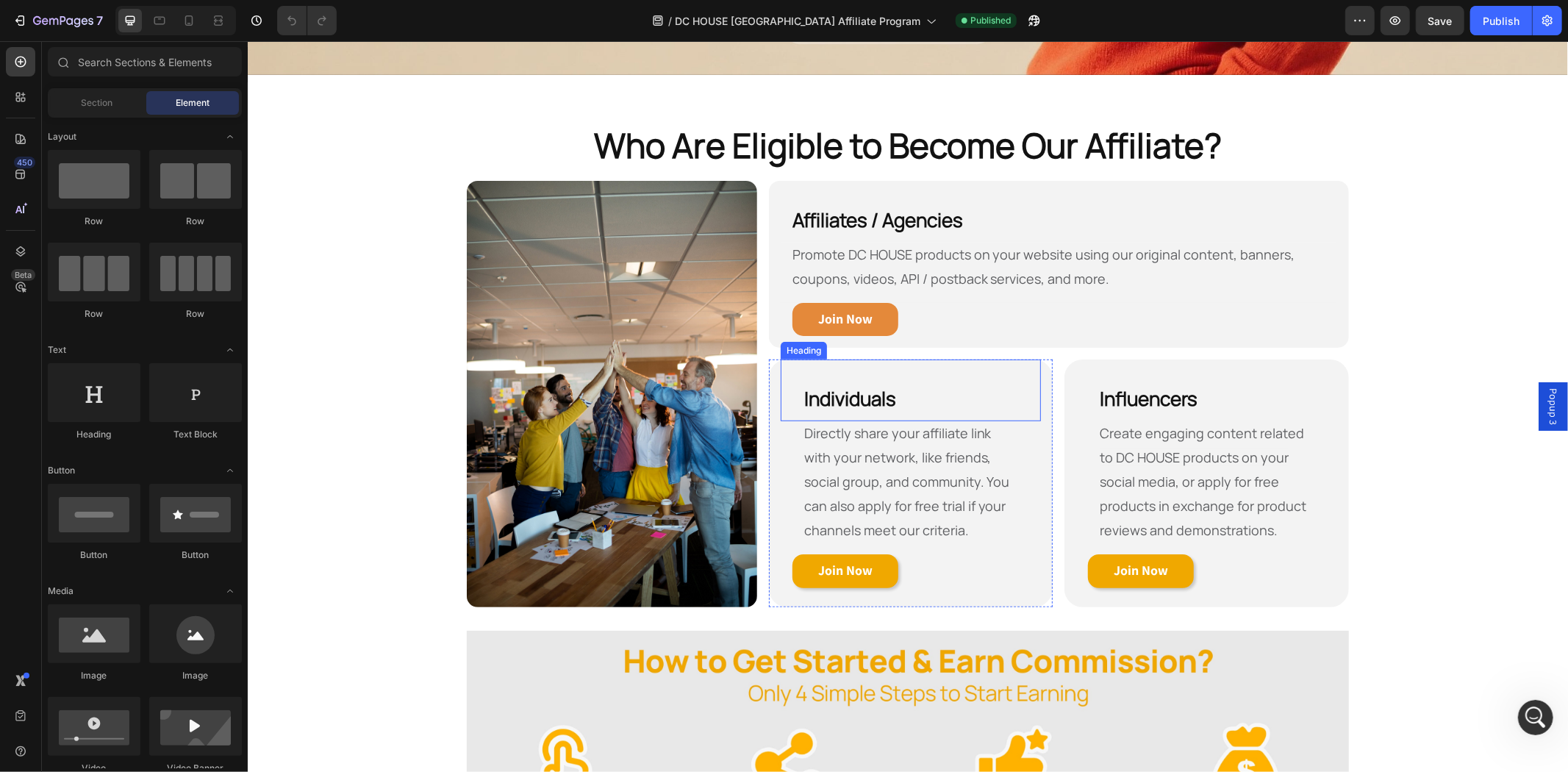
click at [883, 308] on link "Join Now" at bounding box center [844, 319] width 106 height 34
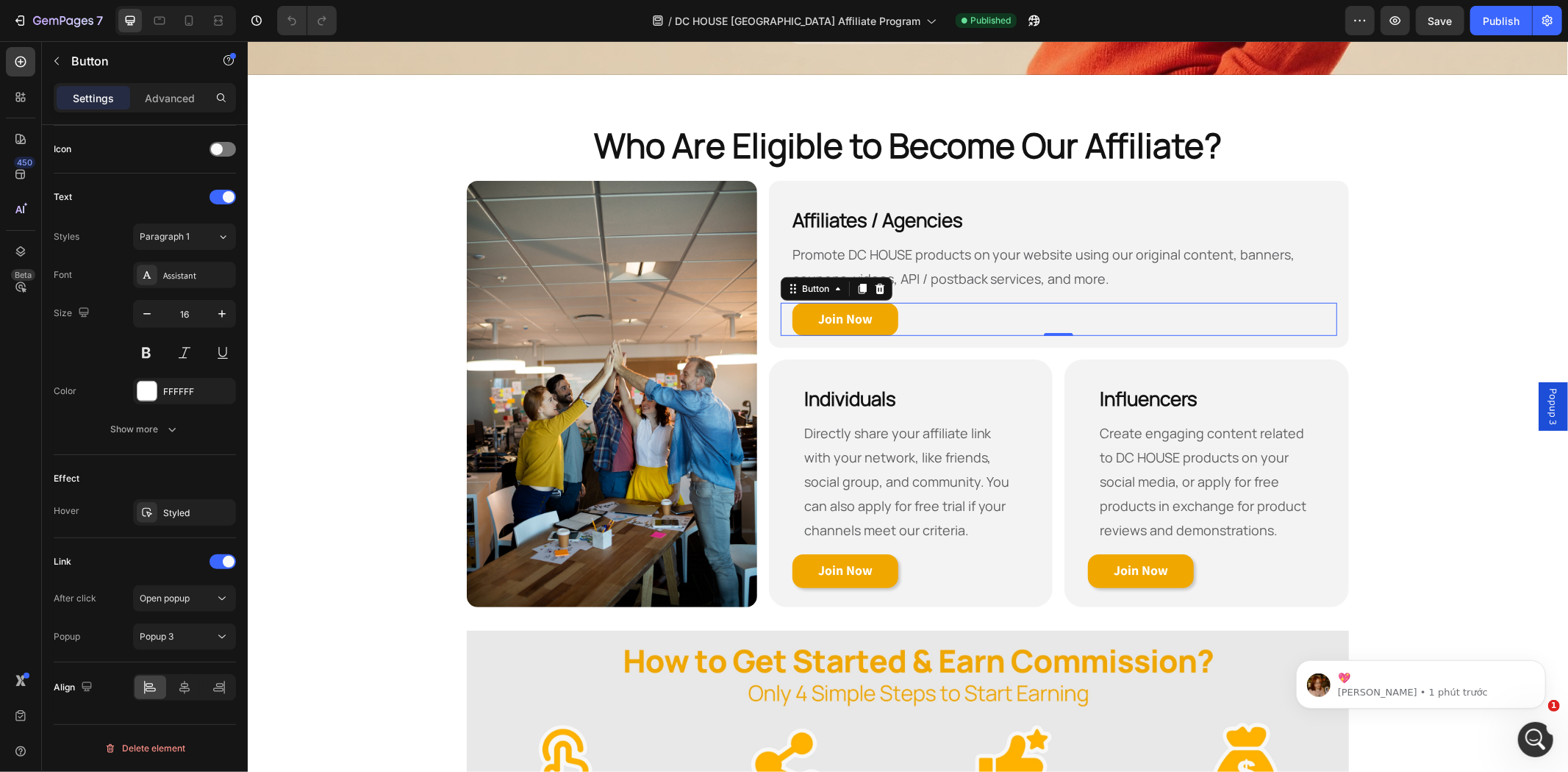
scroll to position [0, 0]
